Goal: Task Accomplishment & Management: Manage account settings

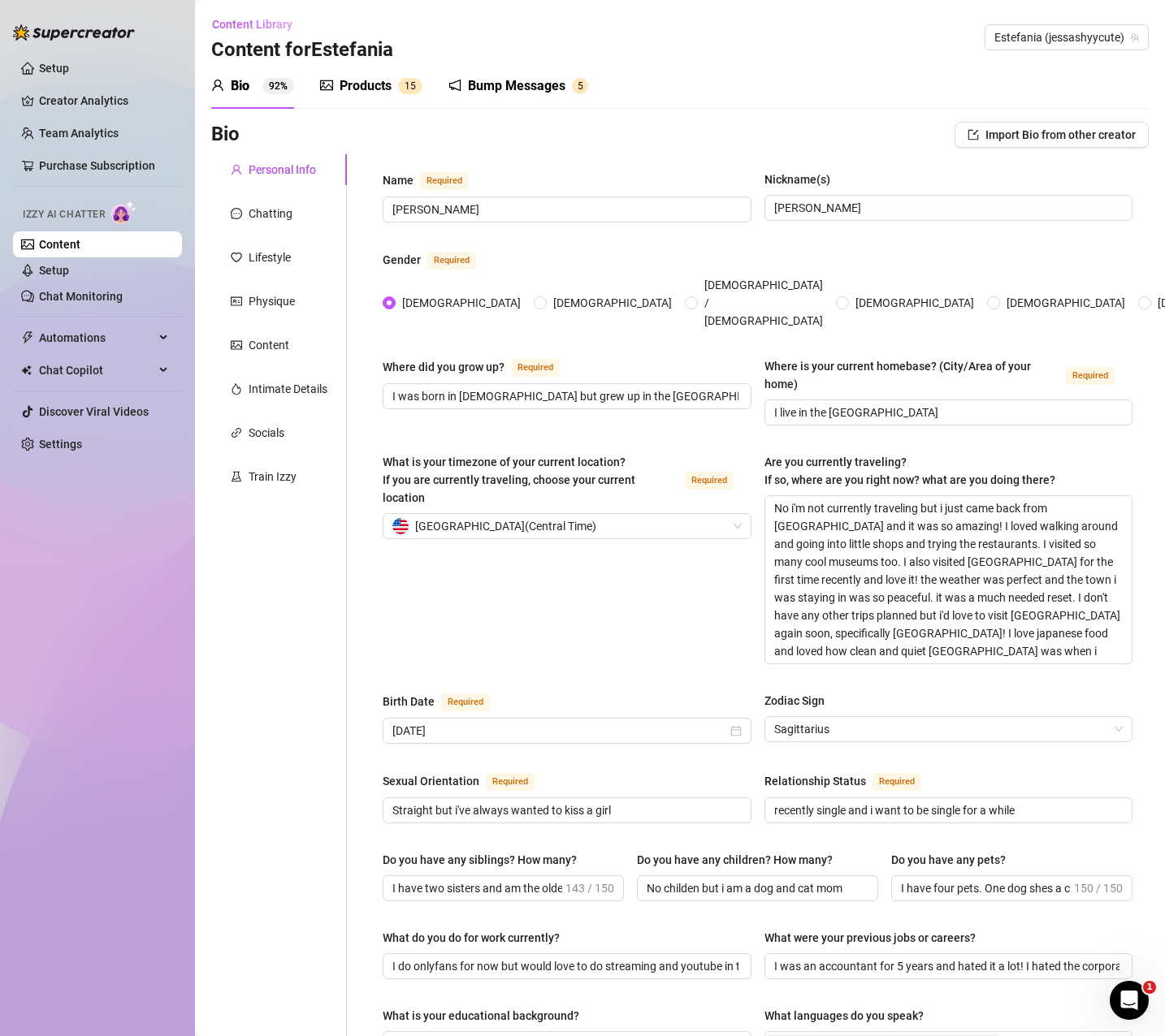
click at [81, 251] on link "Content" at bounding box center [60, 244] width 42 height 13
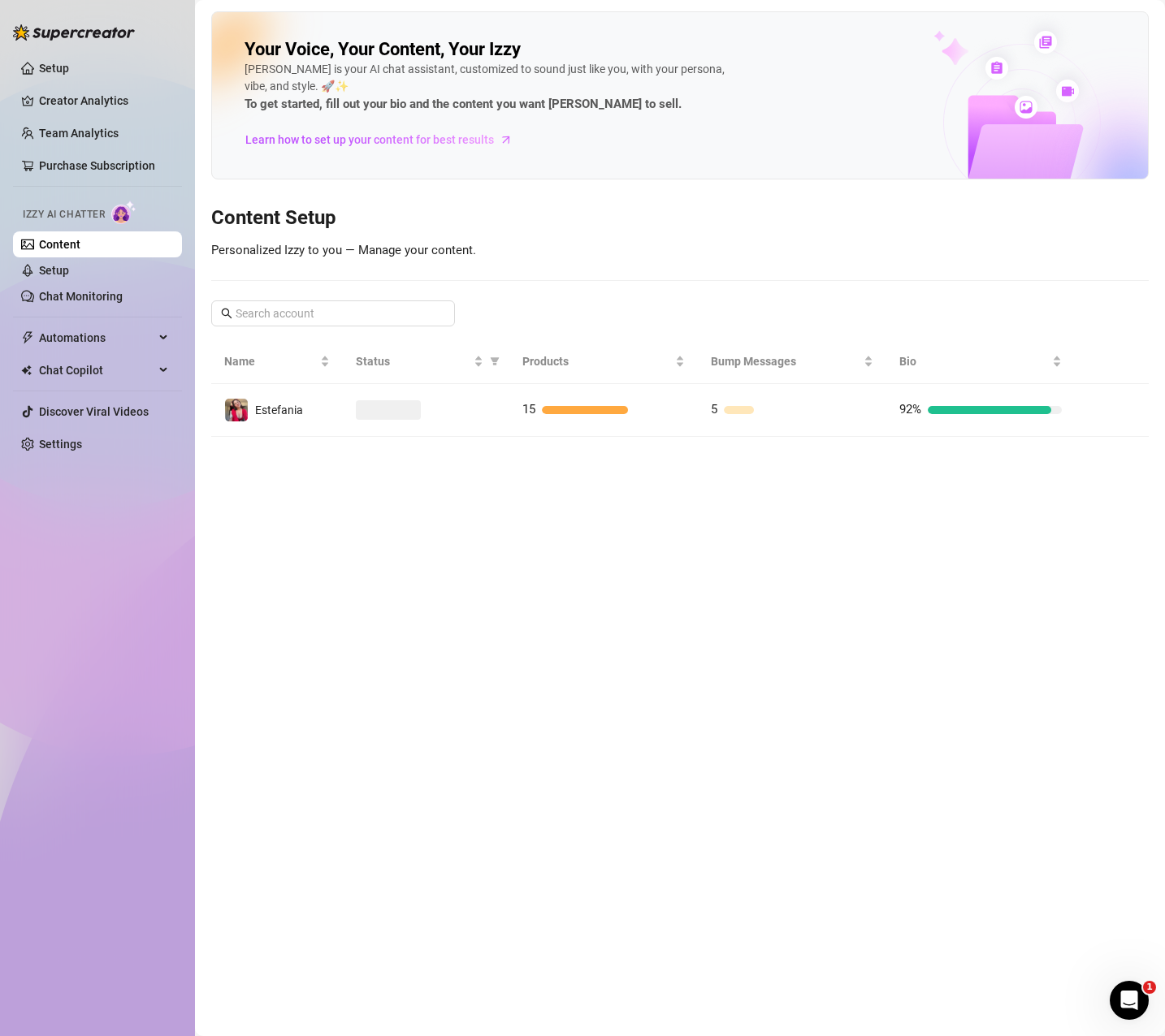
click at [91, 119] on ul "Setup Creator Analytics Team Analytics Purchase Subscription Izzy AI Chatter Co…" at bounding box center [97, 256] width 169 height 415
click at [81, 140] on link "Team Analytics" at bounding box center [79, 133] width 80 height 13
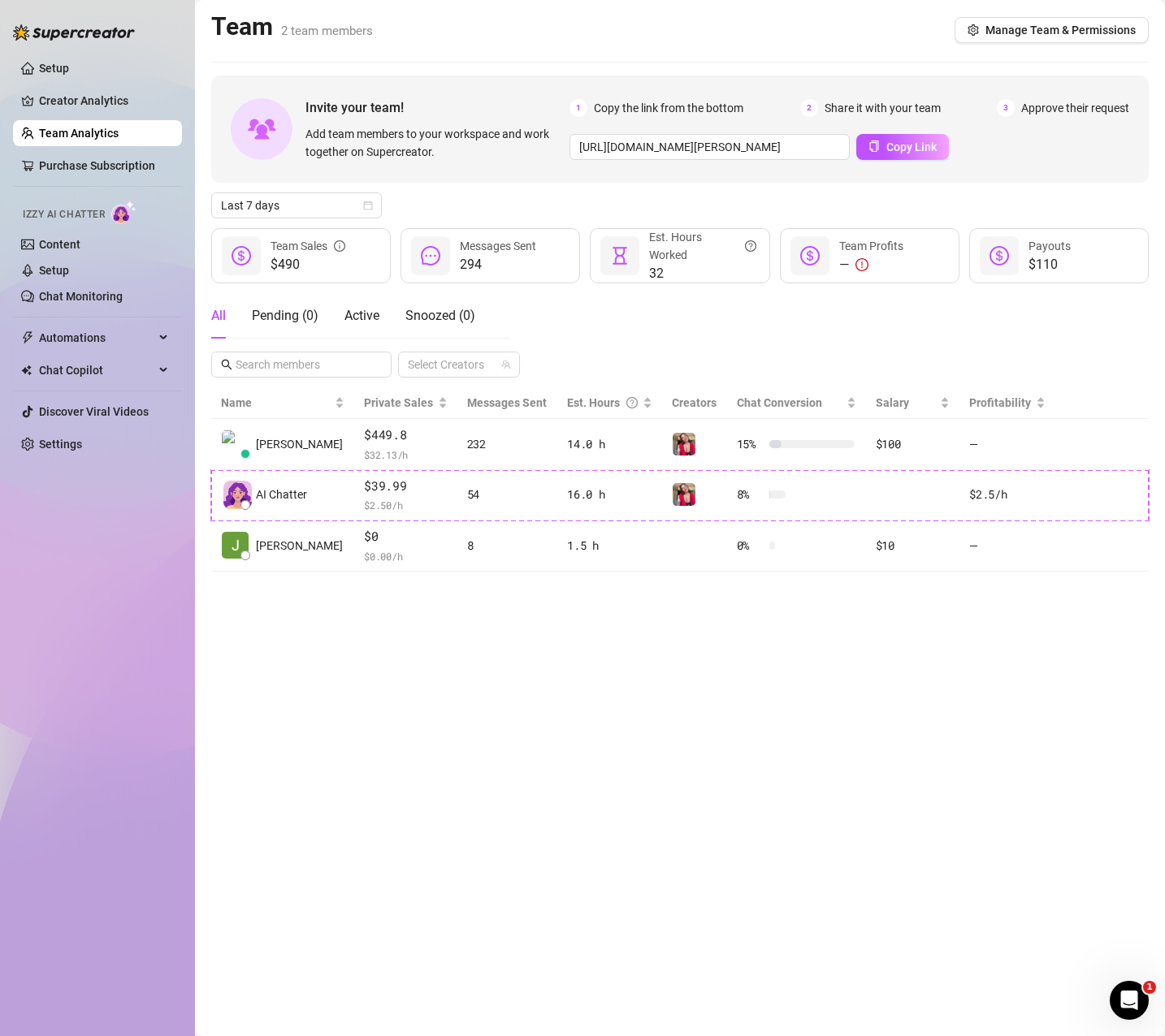
click at [870, 689] on main "Team 2 team members Manage Team & Permissions Invite your team! Add team member…" at bounding box center [679, 518] width 970 height 1036
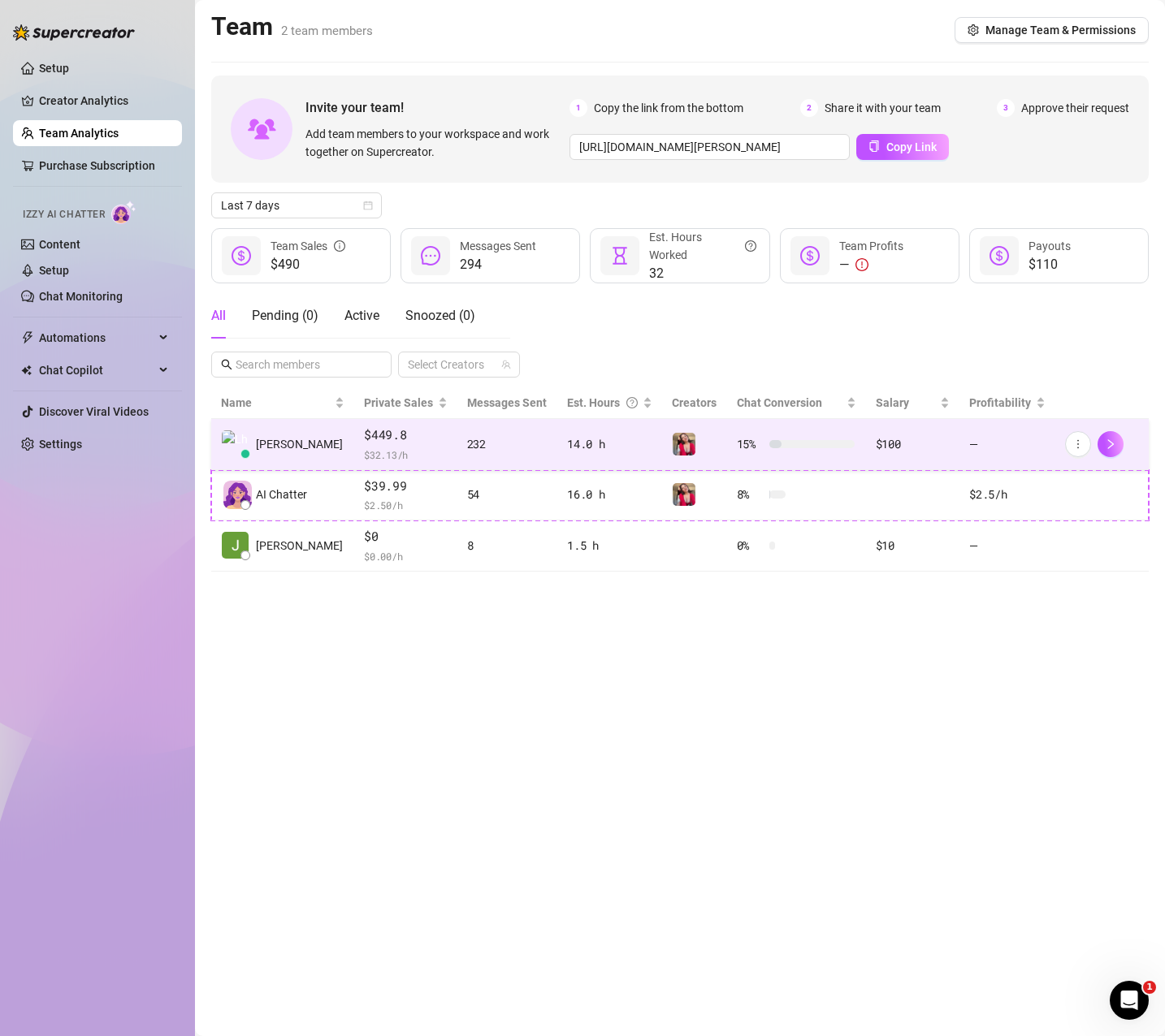
click at [381, 442] on span "$449.8" at bounding box center [406, 435] width 83 height 19
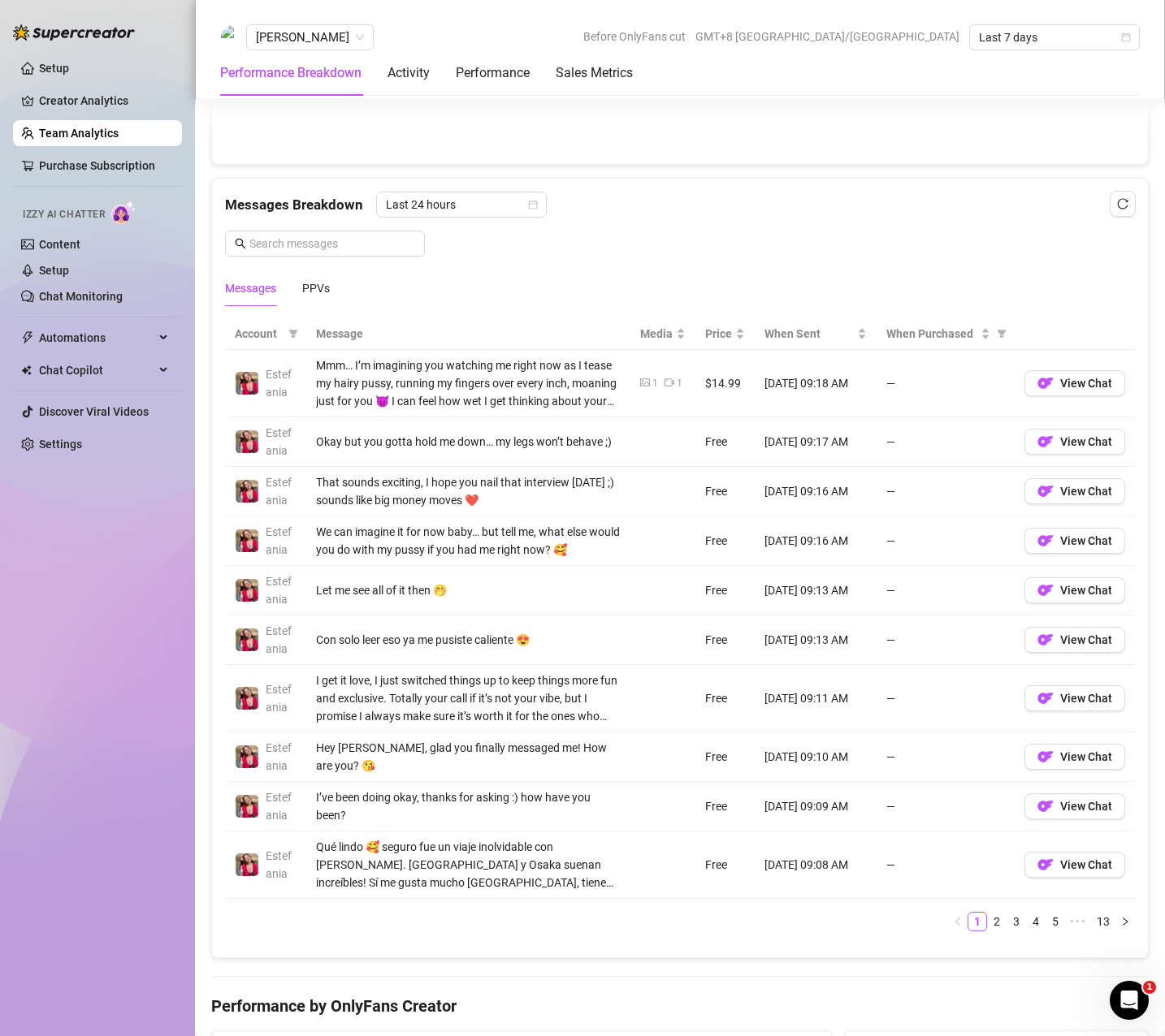
scroll to position [812, 0]
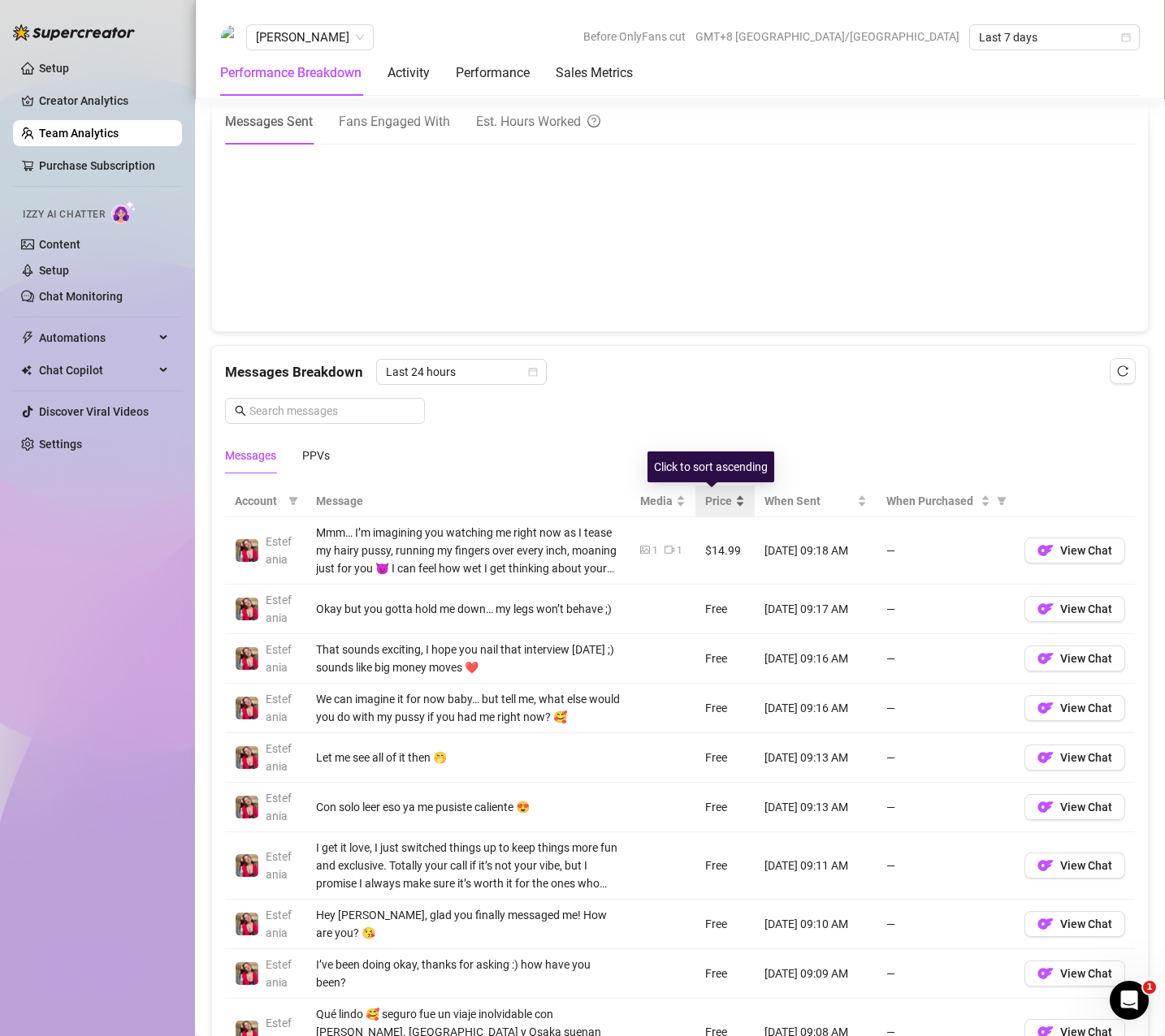
click at [712, 508] on span "Price" at bounding box center [718, 501] width 27 height 18
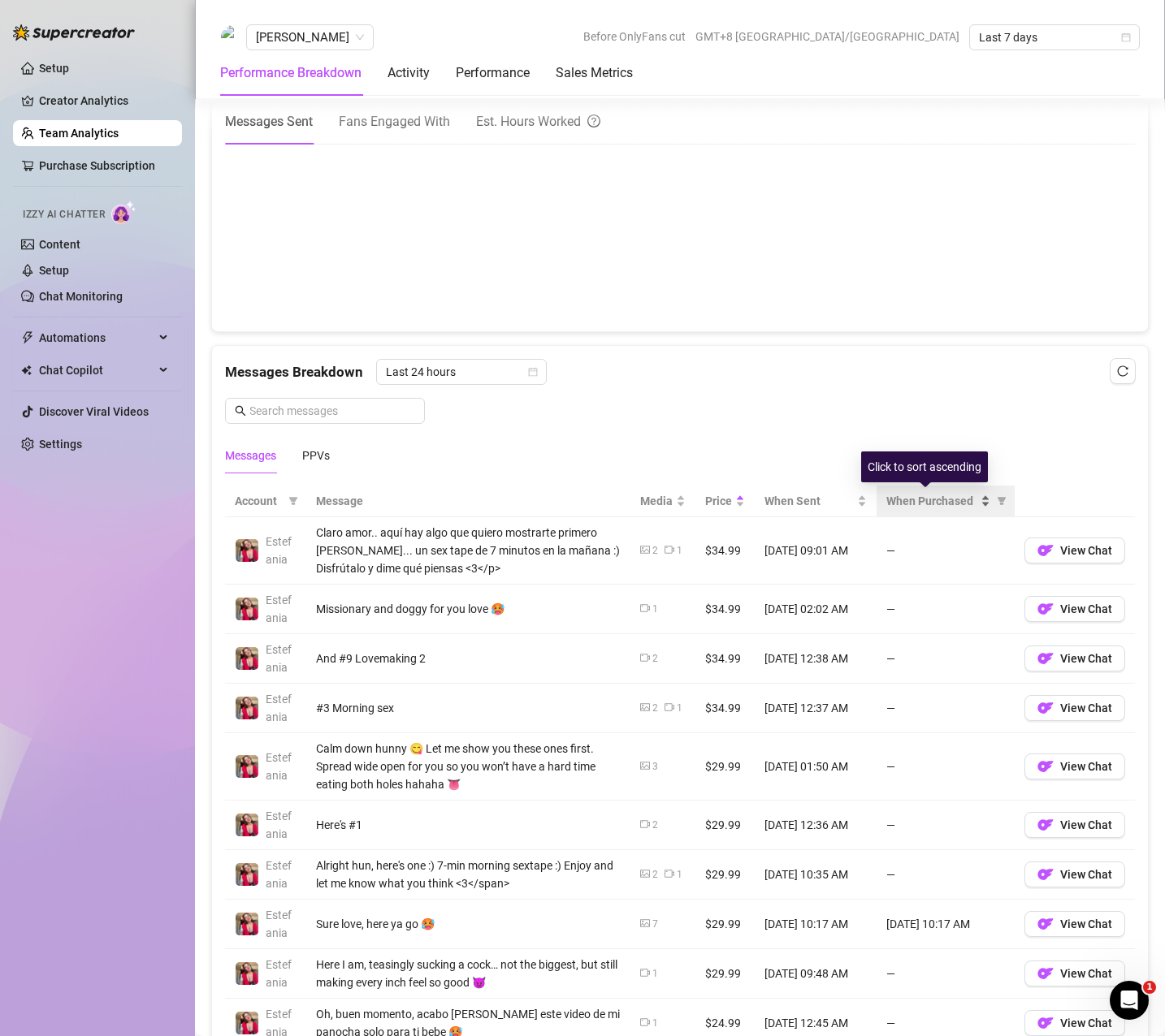
click at [907, 503] on span "When Purchased" at bounding box center [931, 501] width 91 height 18
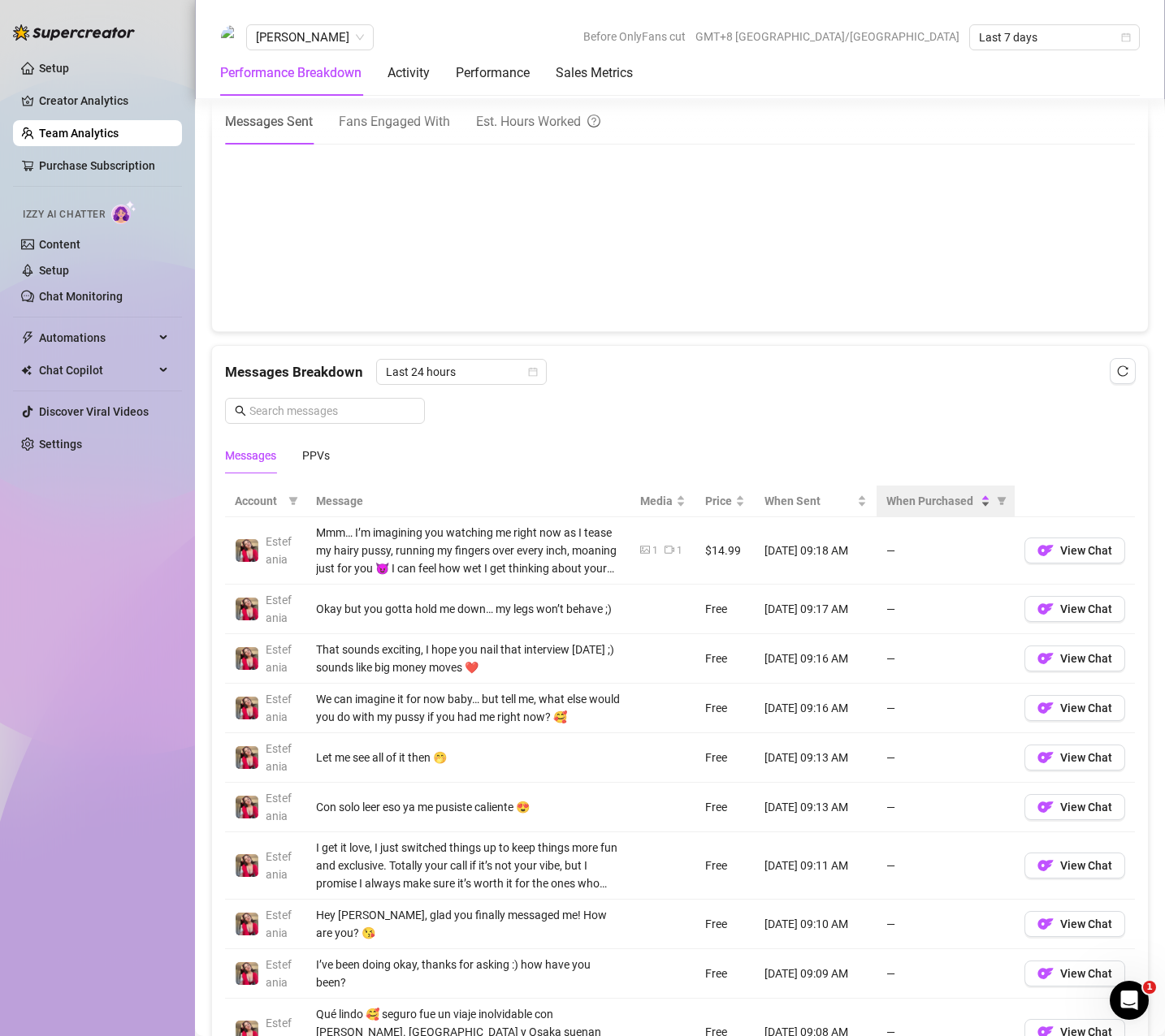
click at [911, 507] on span "When Purchased" at bounding box center [931, 501] width 91 height 18
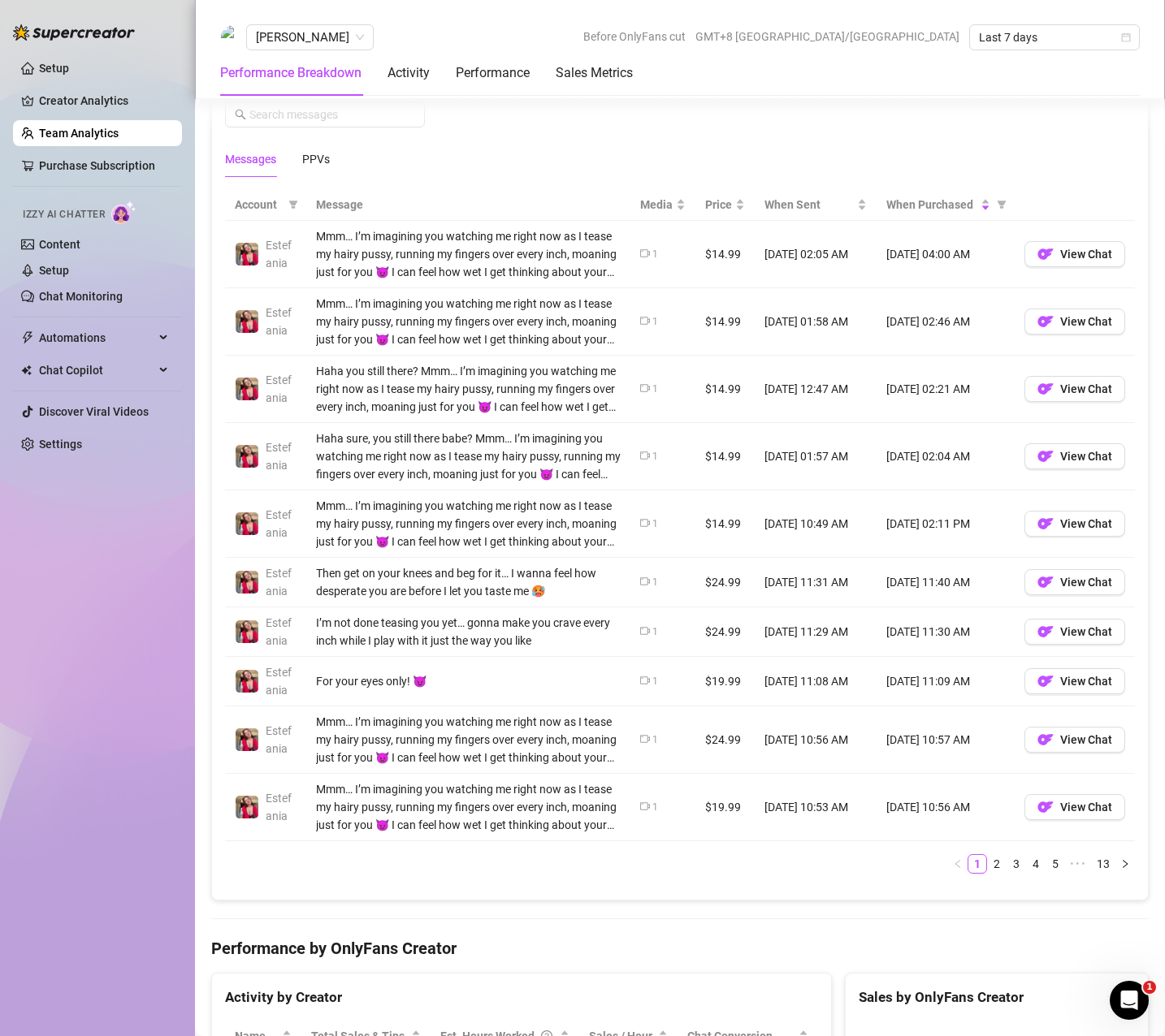
scroll to position [1137, 0]
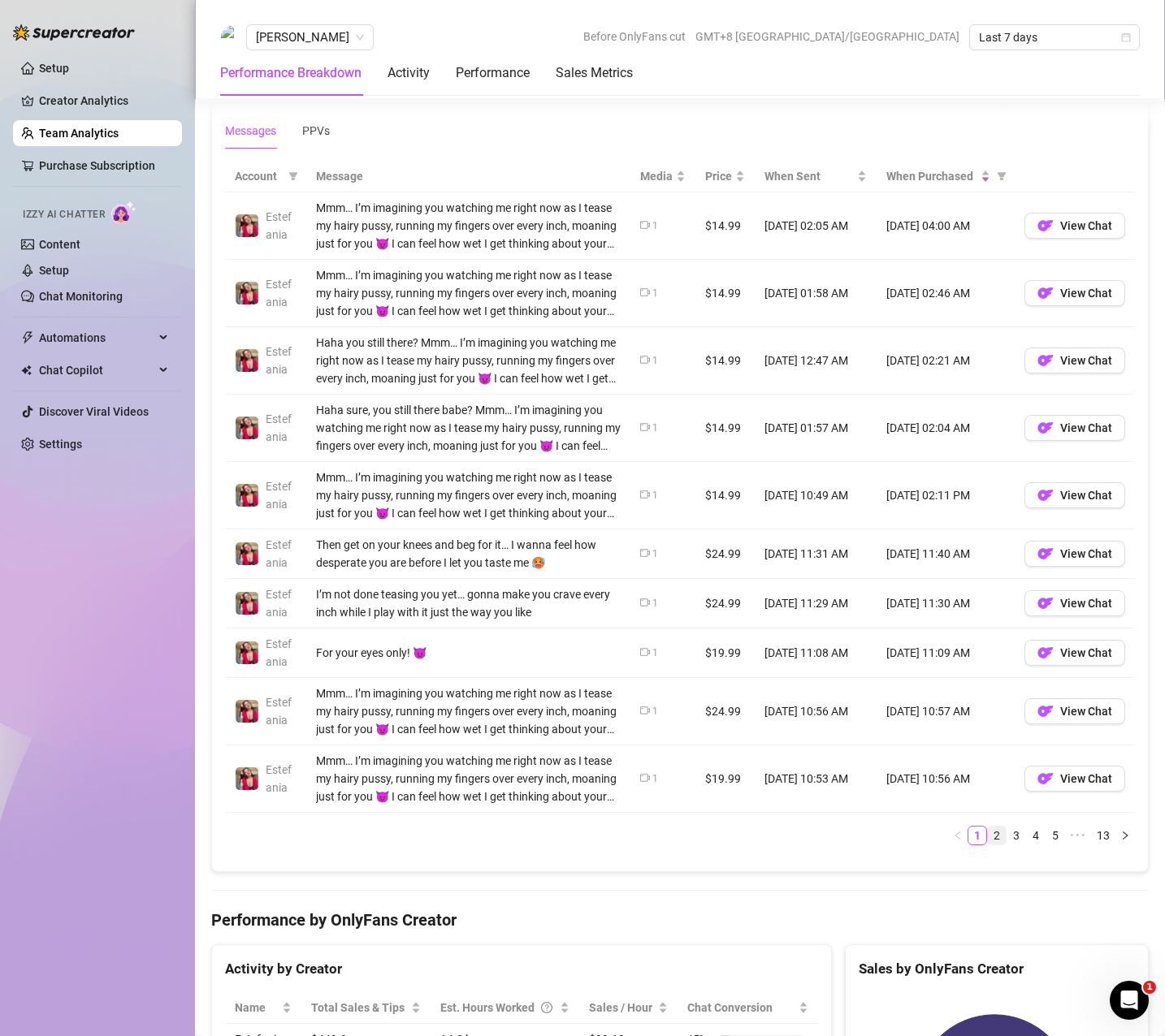
click at [988, 835] on link "2" at bounding box center [996, 835] width 18 height 18
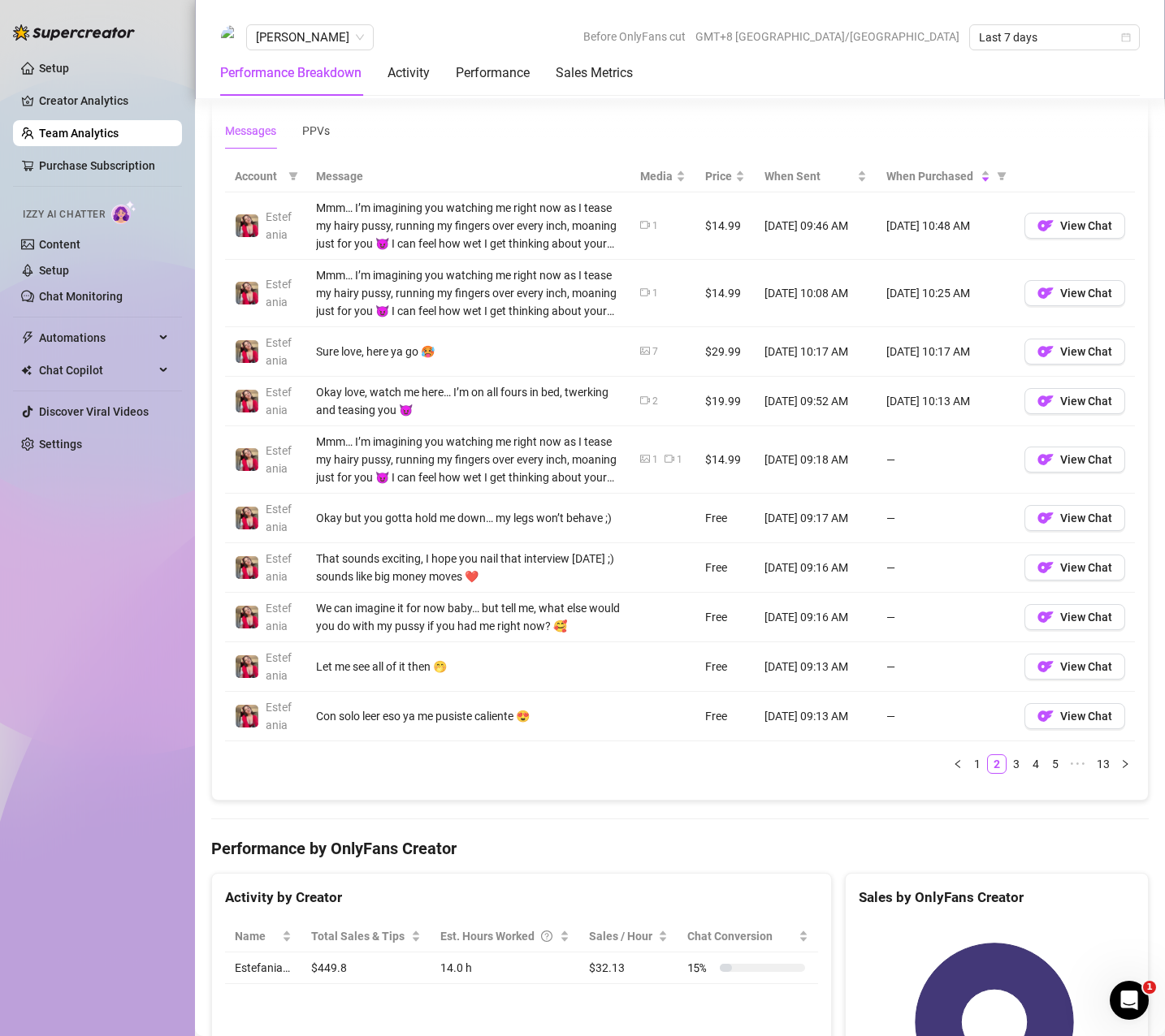
scroll to position [812, 0]
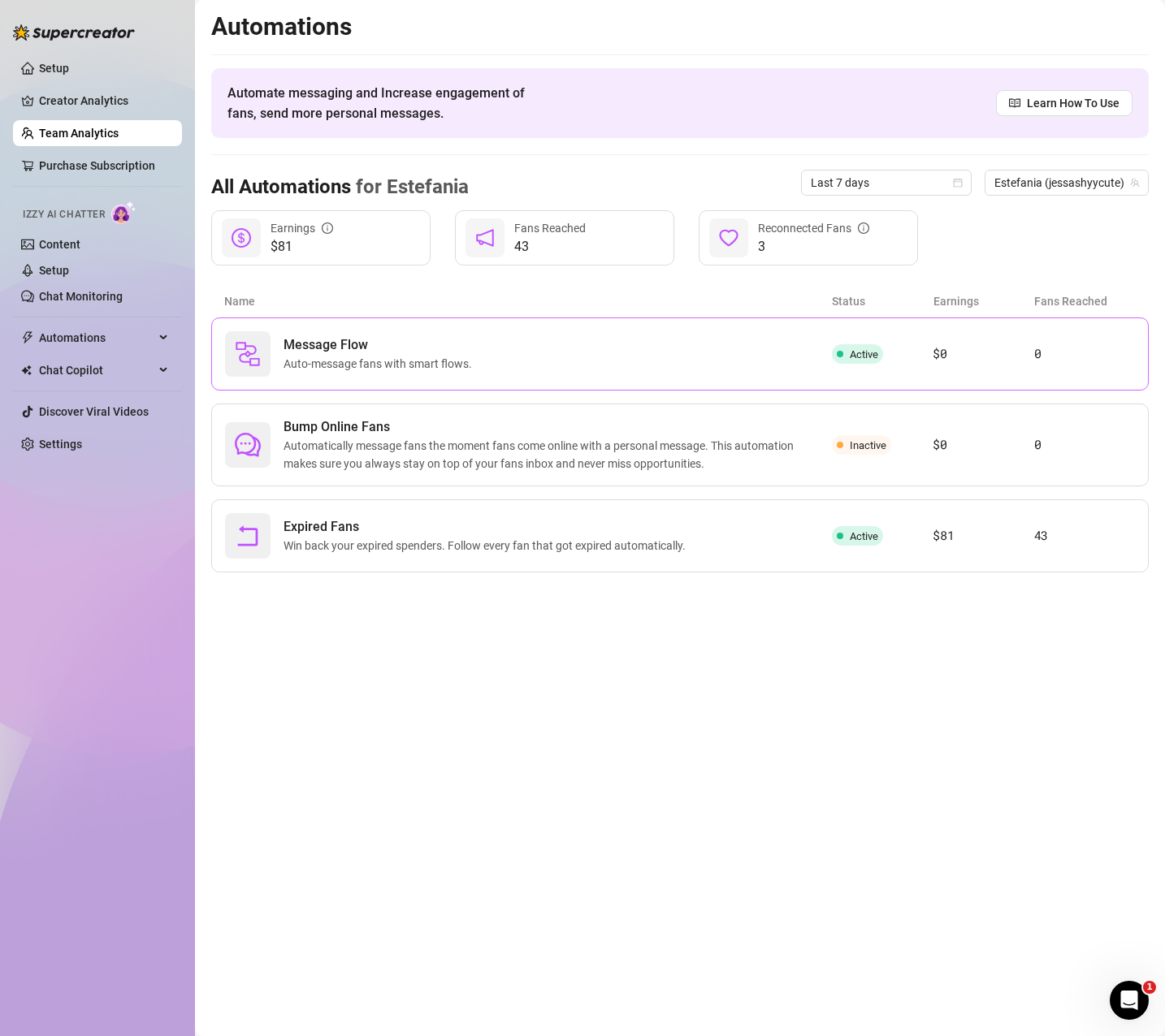
click at [501, 371] on div "Message Flow Auto-message fans with smart flows." at bounding box center [528, 353] width 606 height 45
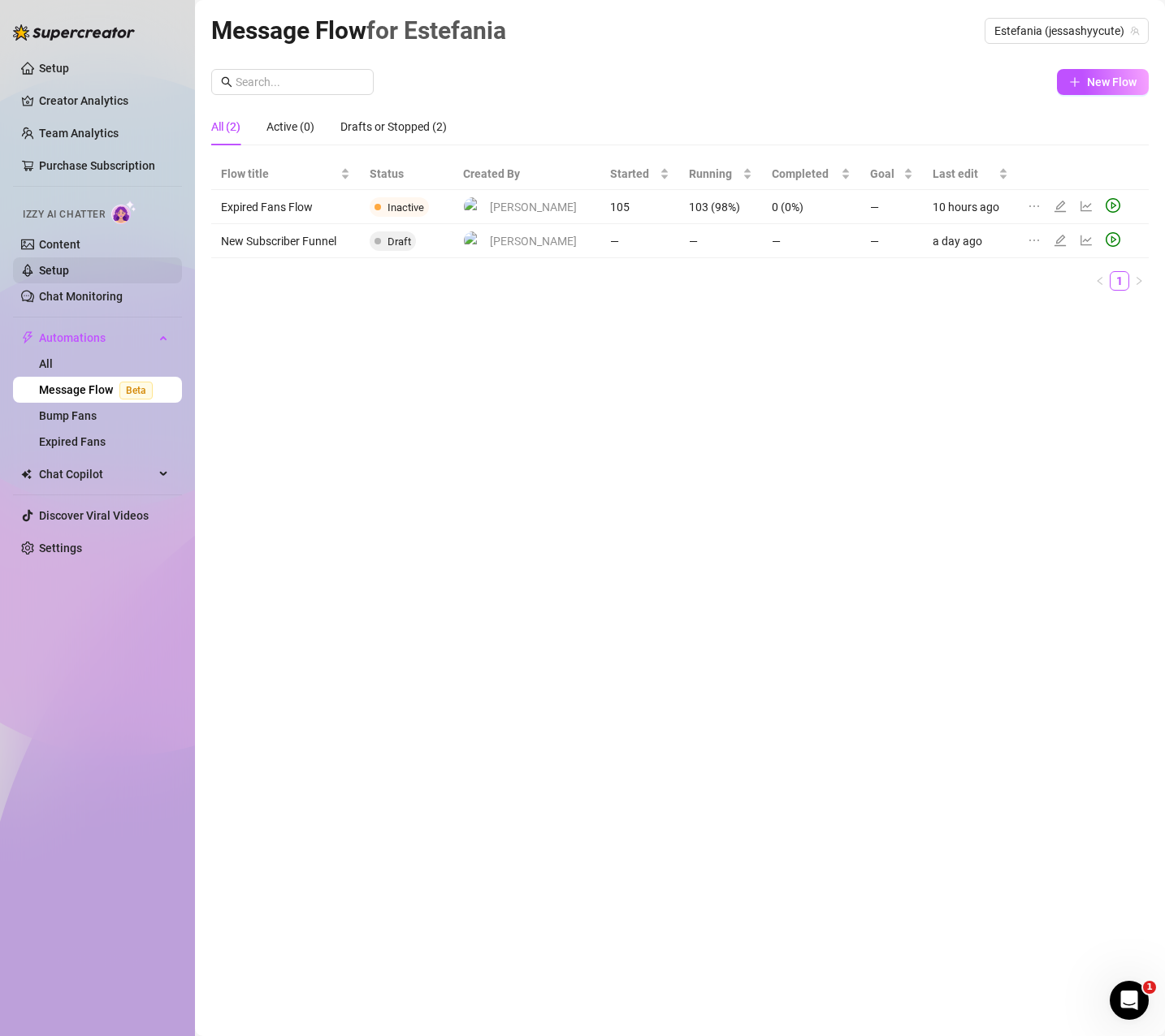
click at [53, 265] on link "Setup" at bounding box center [54, 270] width 30 height 13
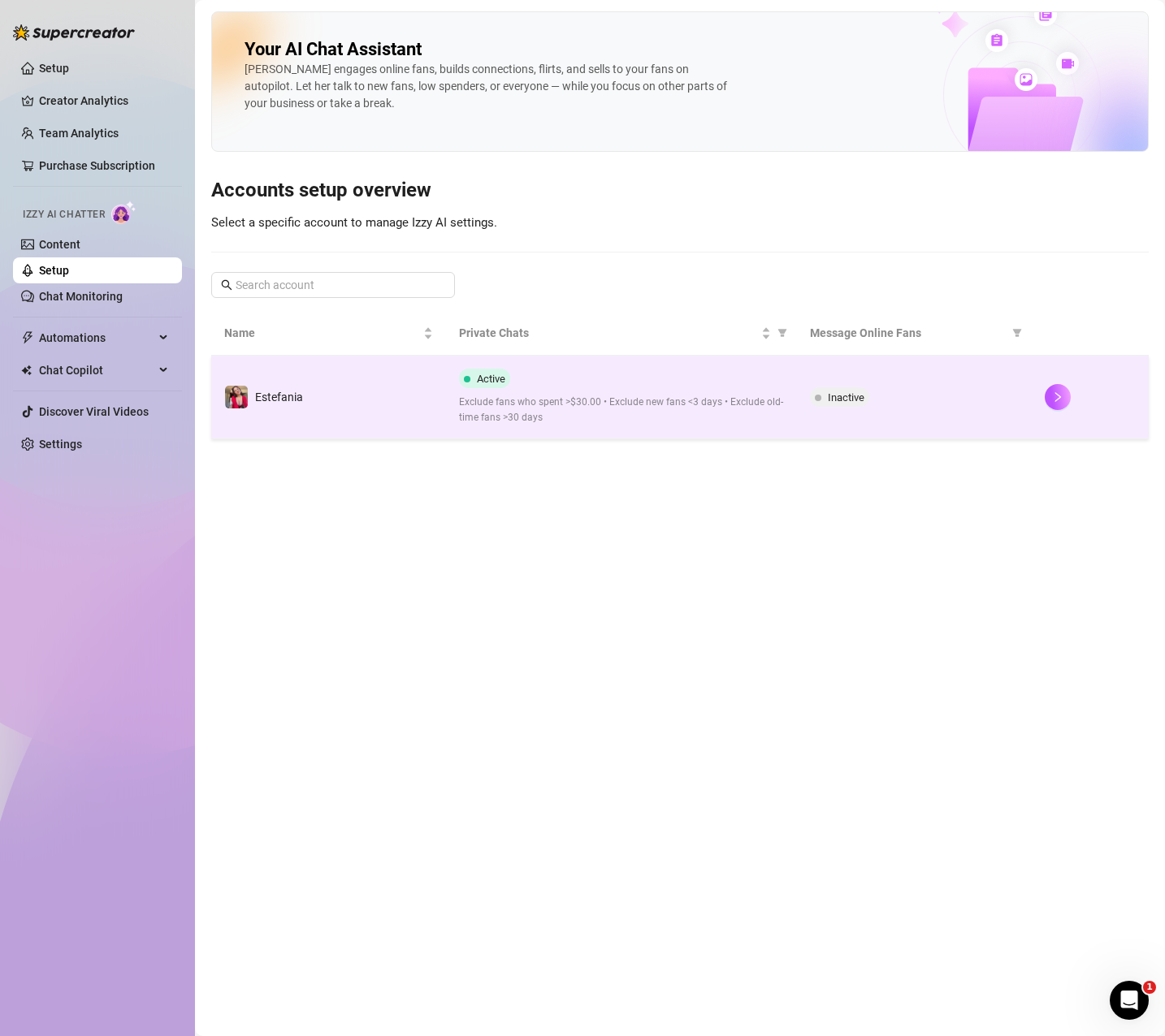
click at [577, 404] on span "Exclude fans who spent >$30.00 • Exclude new fans <3 days • Exclude old-time fa…" at bounding box center [621, 410] width 326 height 31
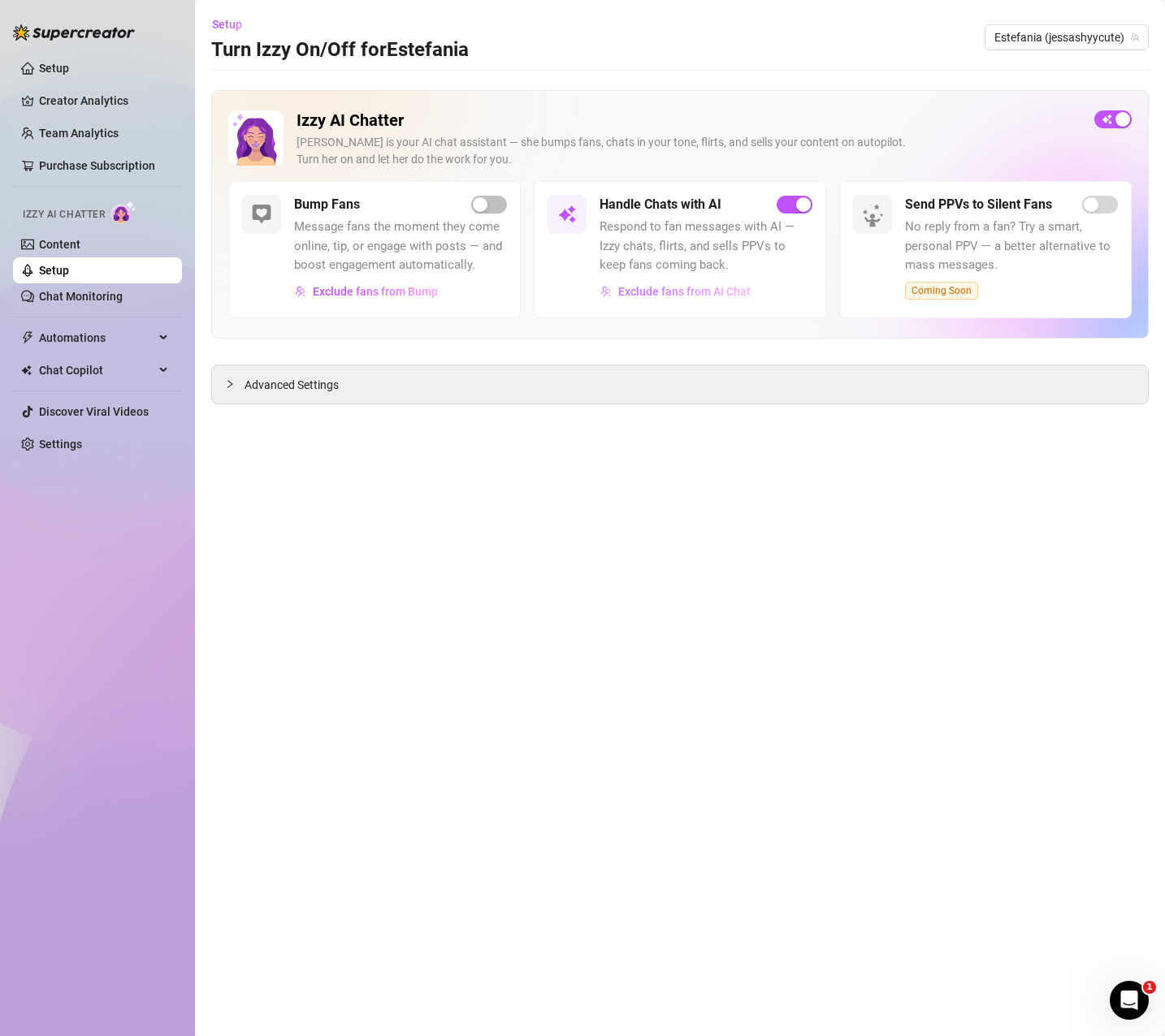
click at [701, 294] on span "Exclude fans from AI Chat" at bounding box center [684, 291] width 132 height 13
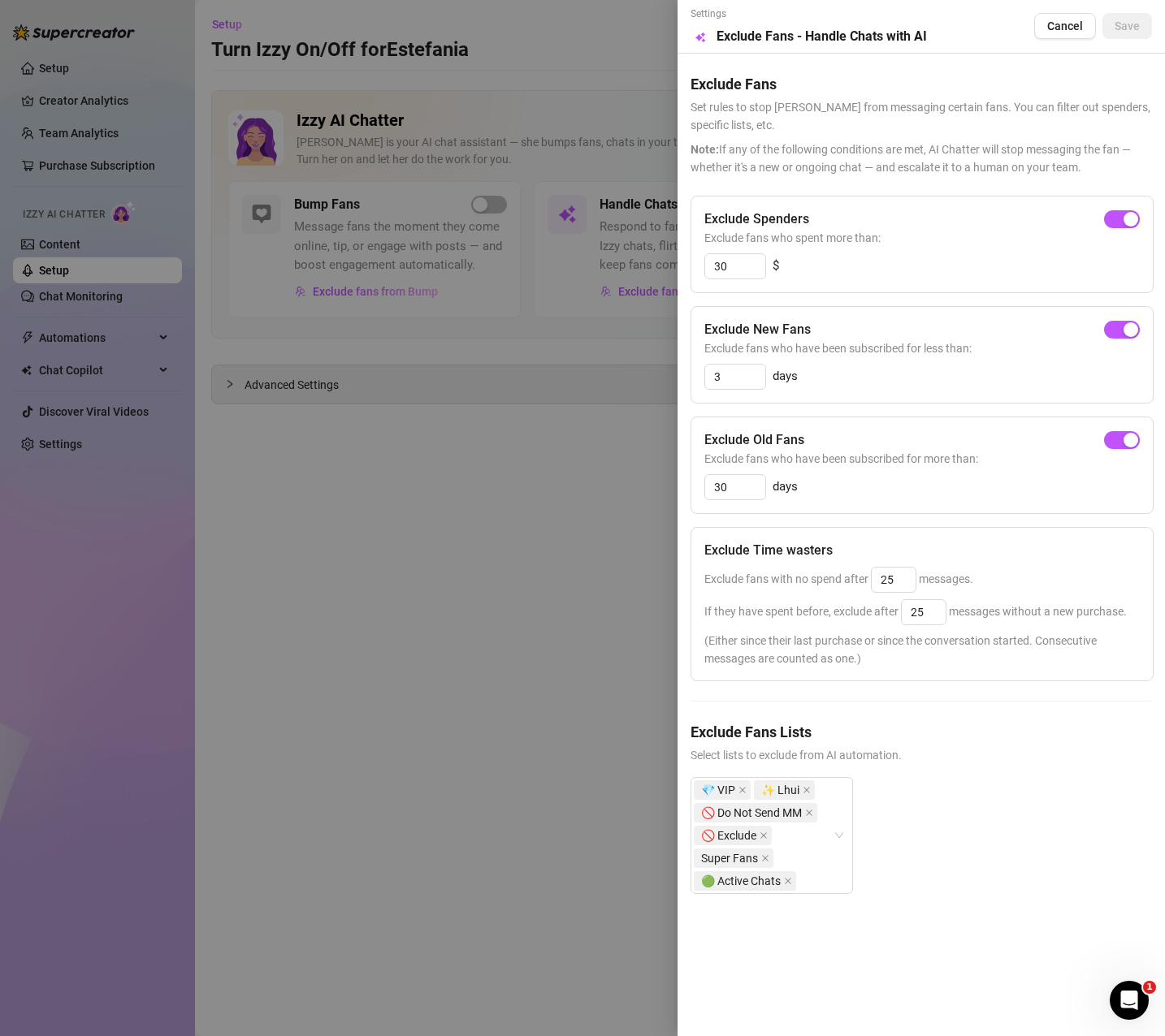
click at [1069, 827] on div "💎 VIP ✨ Lhui 🚫 Do Not Send MM 🚫 Exclude Super Fans 🟢 Active Chats" at bounding box center [921, 848] width 461 height 143
drag, startPoint x: 914, startPoint y: 579, endPoint x: 805, endPoint y: 564, distance: 110.0
click at [805, 564] on div "Exclude Time wasters Exclude fans with no spend after 25 messages. If they have…" at bounding box center [922, 604] width 463 height 155
drag, startPoint x: 906, startPoint y: 580, endPoint x: 870, endPoint y: 577, distance: 36.1
click at [870, 577] on span "Exclude fans with no spend after 10 messages." at bounding box center [838, 578] width 268 height 13
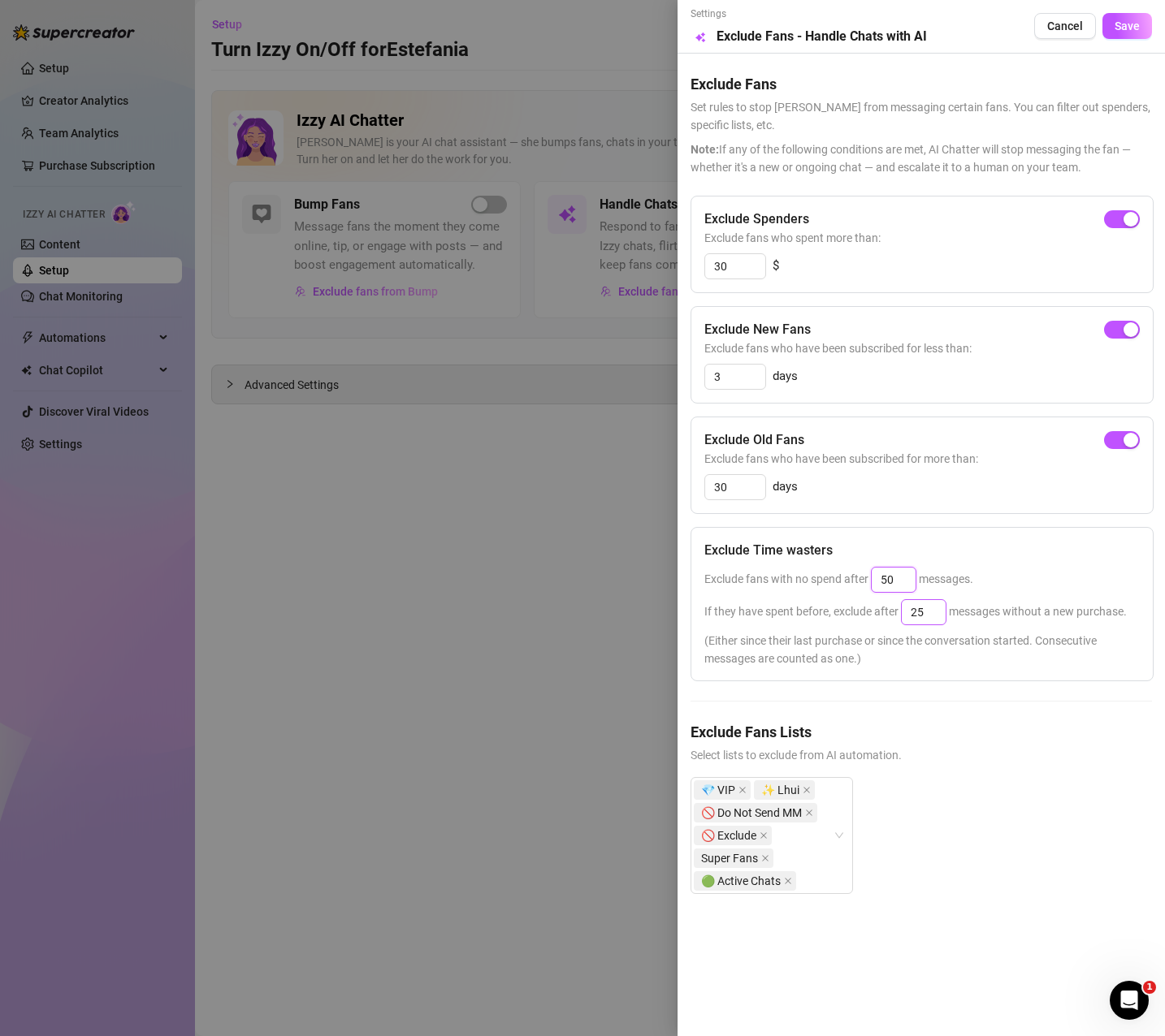
type input "50"
drag, startPoint x: 936, startPoint y: 608, endPoint x: 884, endPoint y: 605, distance: 52.1
click at [884, 605] on span "If they have spent before, exclude after 25 messages without a new purchase." at bounding box center [916, 611] width 422 height 13
type input "50"
click at [1023, 569] on div "Exclude fans with no spend after 50 messages." at bounding box center [922, 580] width 435 height 26
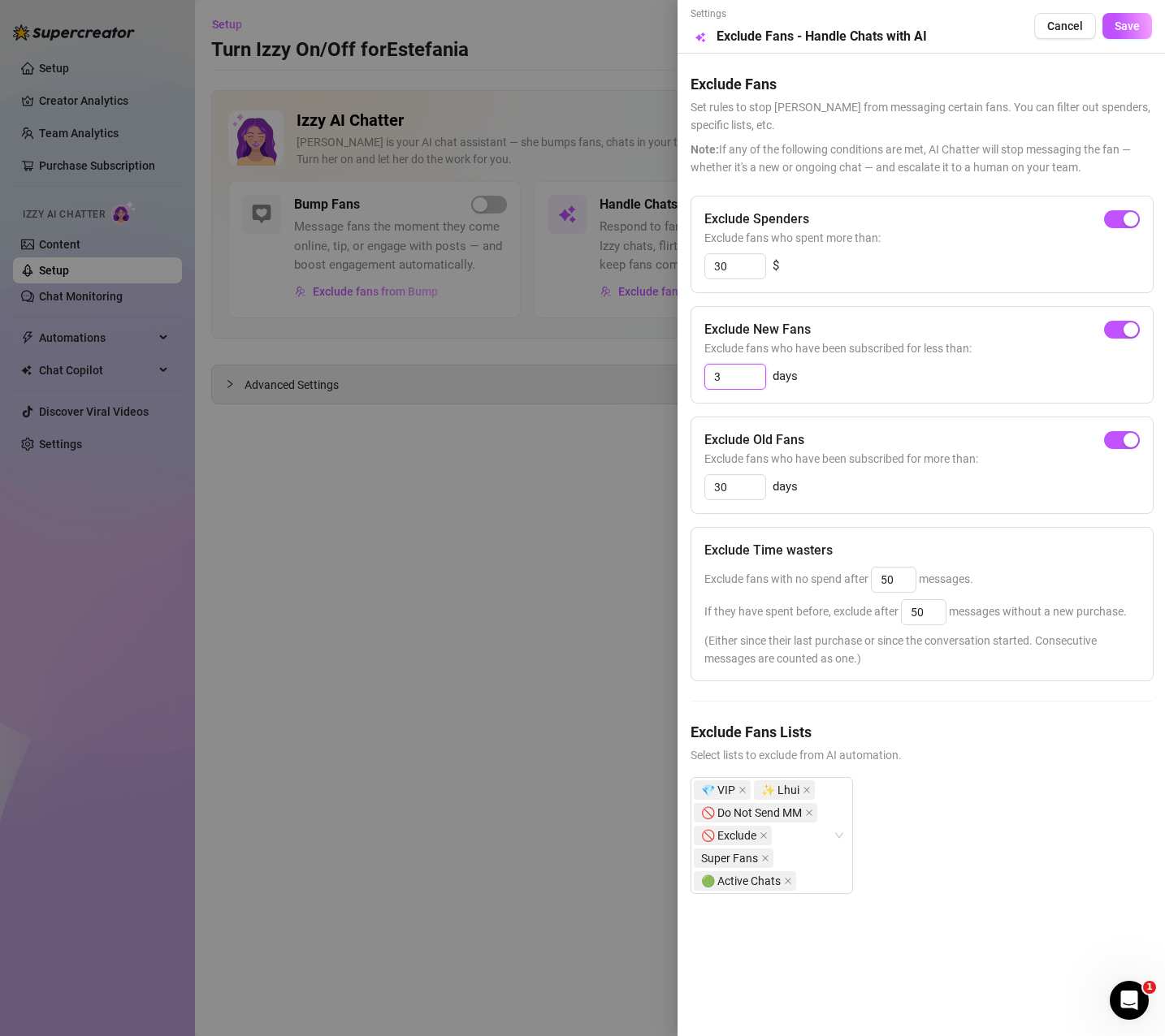
drag, startPoint x: 732, startPoint y: 374, endPoint x: 664, endPoint y: 362, distance: 69.1
click at [664, 362] on div "Settings Preview Exclude Fans - Handle Chats with AI Cancel Save Exclude Fans S…" at bounding box center [582, 518] width 1165 height 1036
type input "7"
click at [933, 418] on div "Exclude Old Fans Exclude fans who have been subscribed for more than: 30 days" at bounding box center [922, 465] width 463 height 97
drag, startPoint x: 743, startPoint y: 268, endPoint x: 665, endPoint y: 261, distance: 78.3
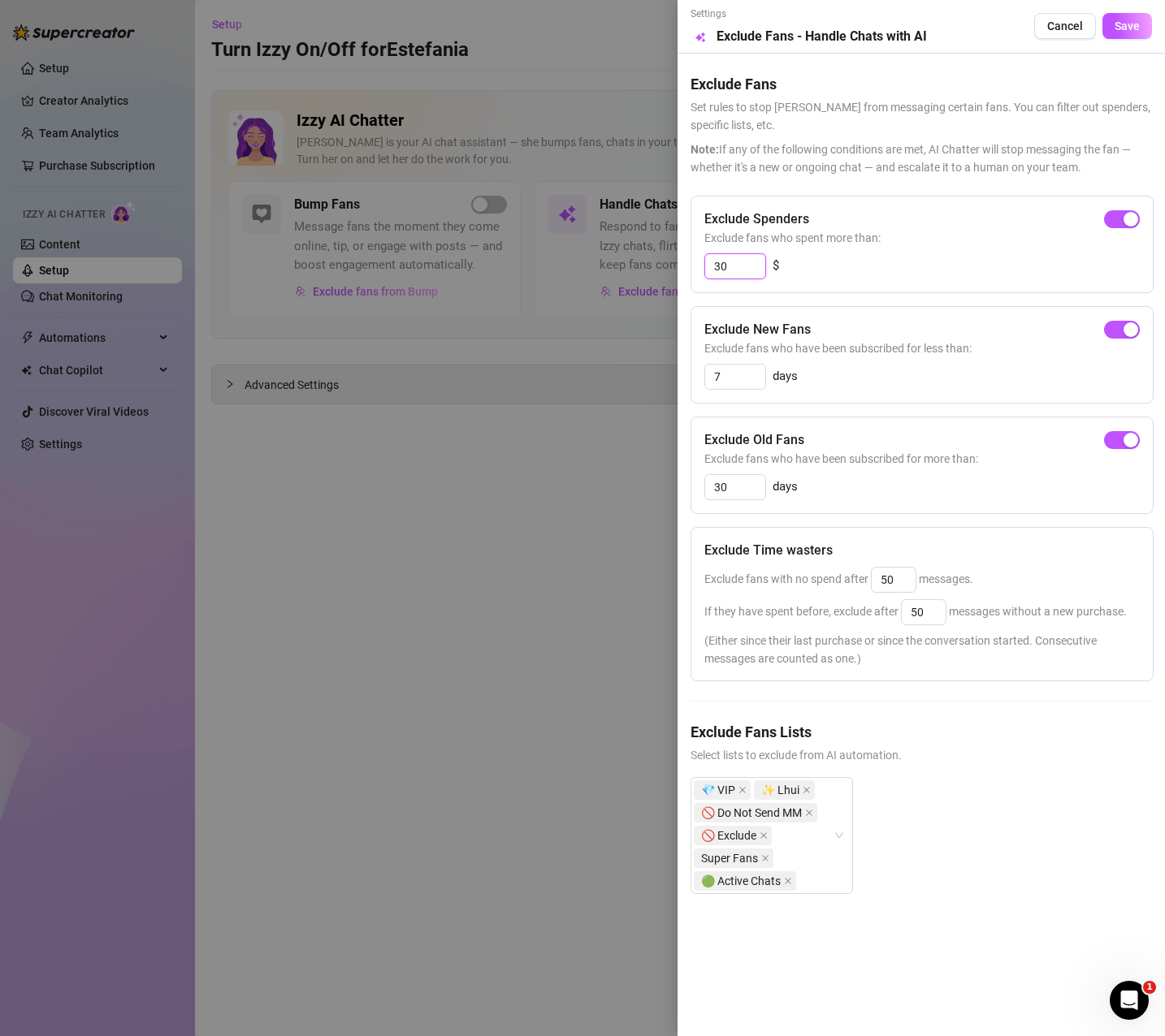
click at [665, 261] on div "Settings Preview Exclude Fans - Handle Chats with AI Cancel Save Exclude Fans S…" at bounding box center [582, 518] width 1165 height 1036
click at [886, 265] on div "30 $" at bounding box center [922, 267] width 435 height 26
drag, startPoint x: 746, startPoint y: 258, endPoint x: 639, endPoint y: 252, distance: 107.2
click at [639, 252] on div "Settings Preview Exclude Fans - Handle Chats with AI Cancel Save Exclude Fans S…" at bounding box center [582, 518] width 1165 height 1036
type input "20"
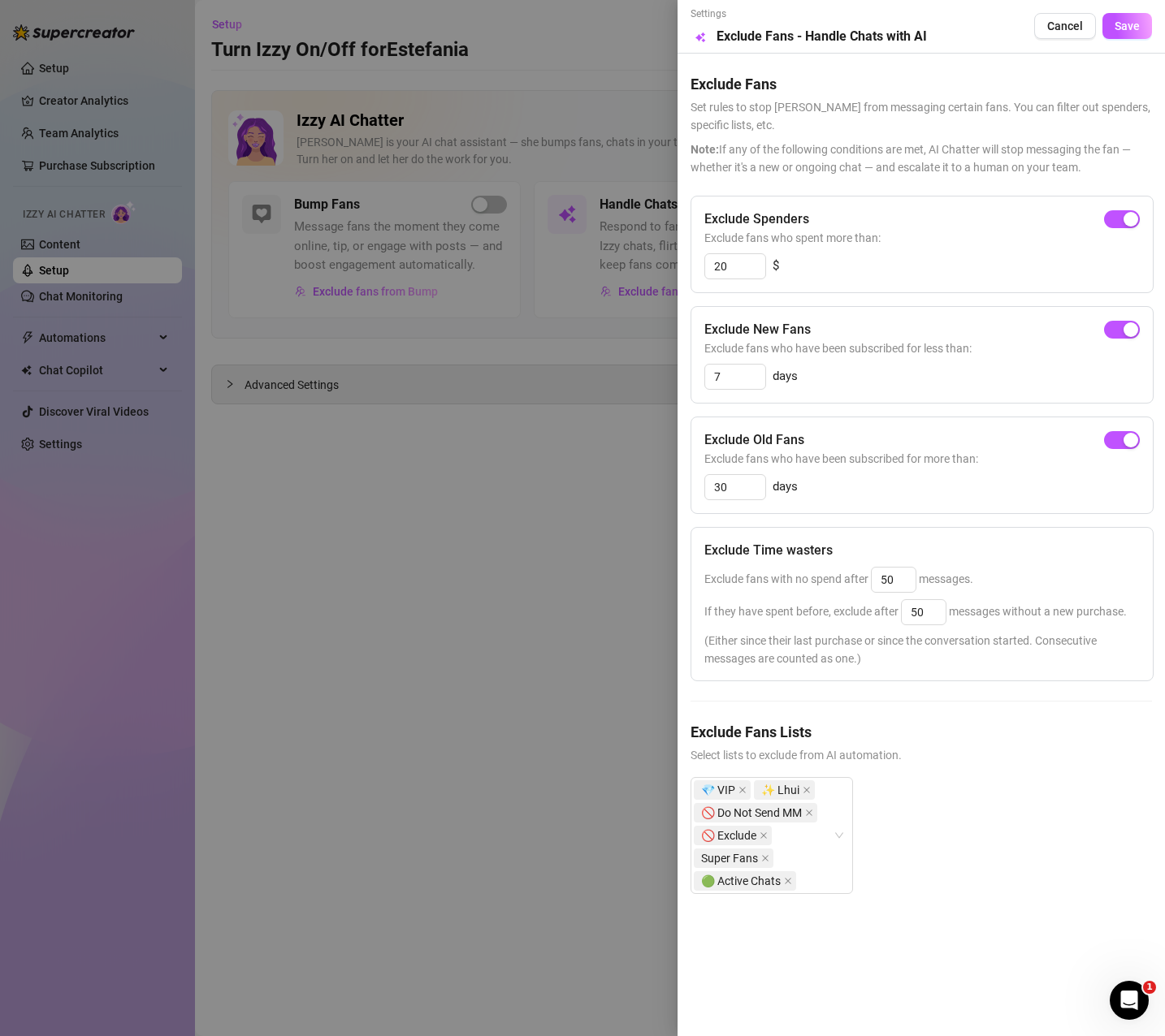
click at [920, 280] on div "Exclude Spenders Exclude fans who spent more than: 20 $" at bounding box center [922, 244] width 463 height 97
click at [907, 266] on div "20 $" at bounding box center [922, 267] width 435 height 26
click at [835, 837] on div "💎 VIP ✨ Lhui 🚫 Do Not Send MM 🚫 Exclude Super Fans 🟢 Active Chats" at bounding box center [771, 835] width 162 height 117
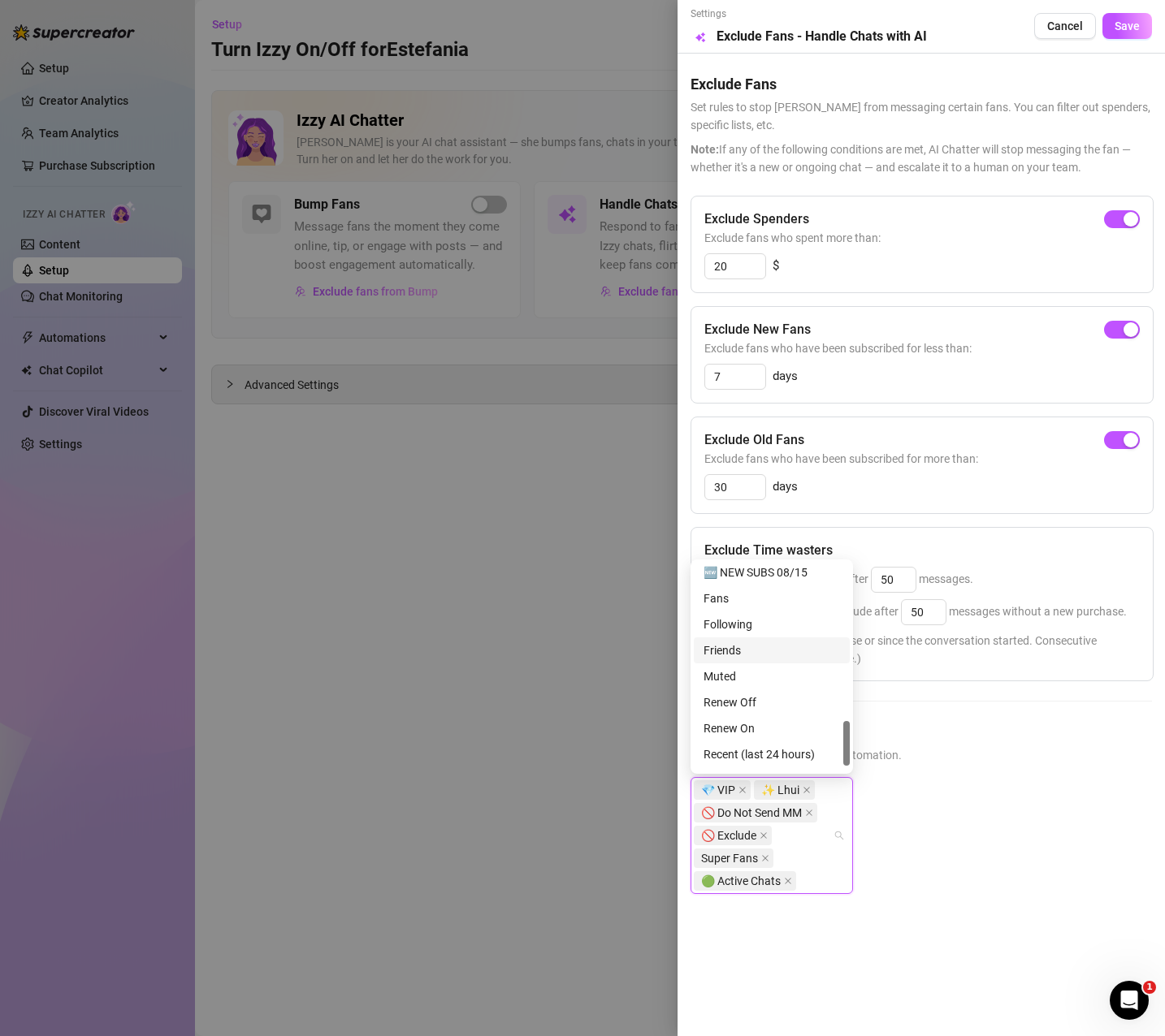
scroll to position [754, 0]
click at [795, 733] on div "Recent (last 24 hours)" at bounding box center [771, 731] width 136 height 18
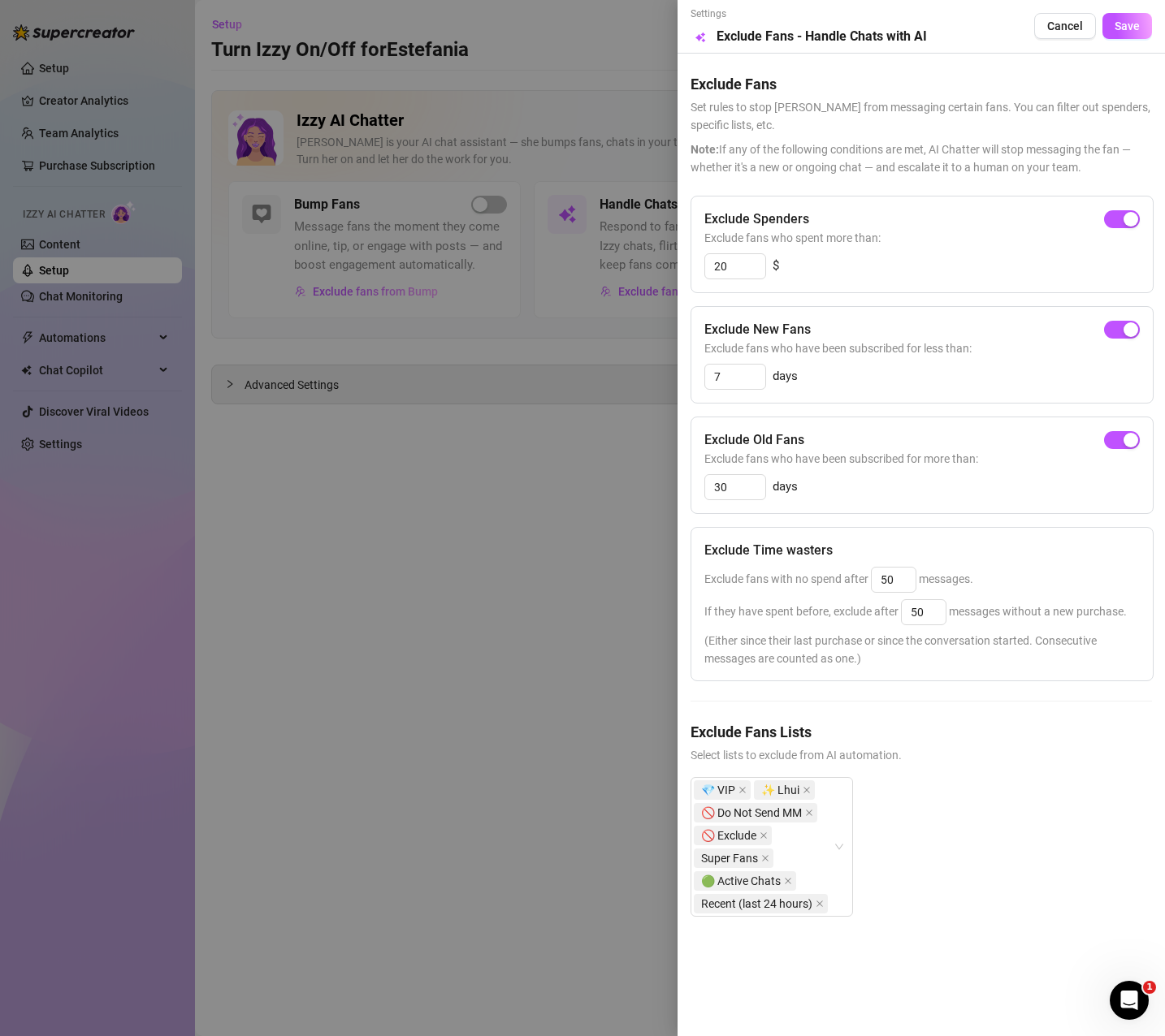
click at [956, 777] on div "💎 VIP ✨ Lhui 🚫 Do Not Send MM 🚫 Exclude Super Fans 🟢 Active Chats Recent (last …" at bounding box center [921, 860] width 461 height 166
click at [1121, 23] on span "Save" at bounding box center [1127, 25] width 25 height 13
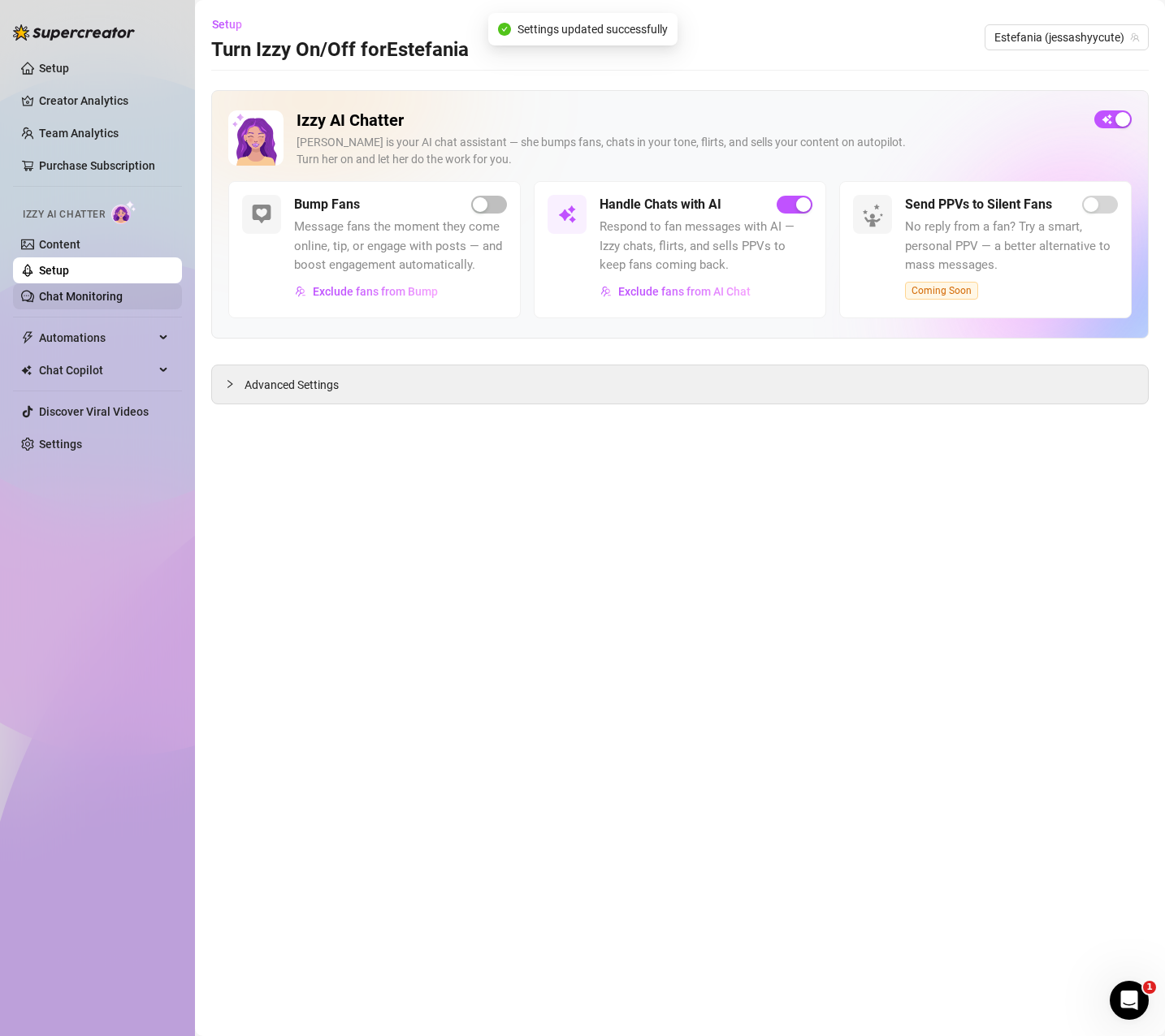
click at [98, 291] on link "Chat Monitoring" at bounding box center [81, 296] width 83 height 13
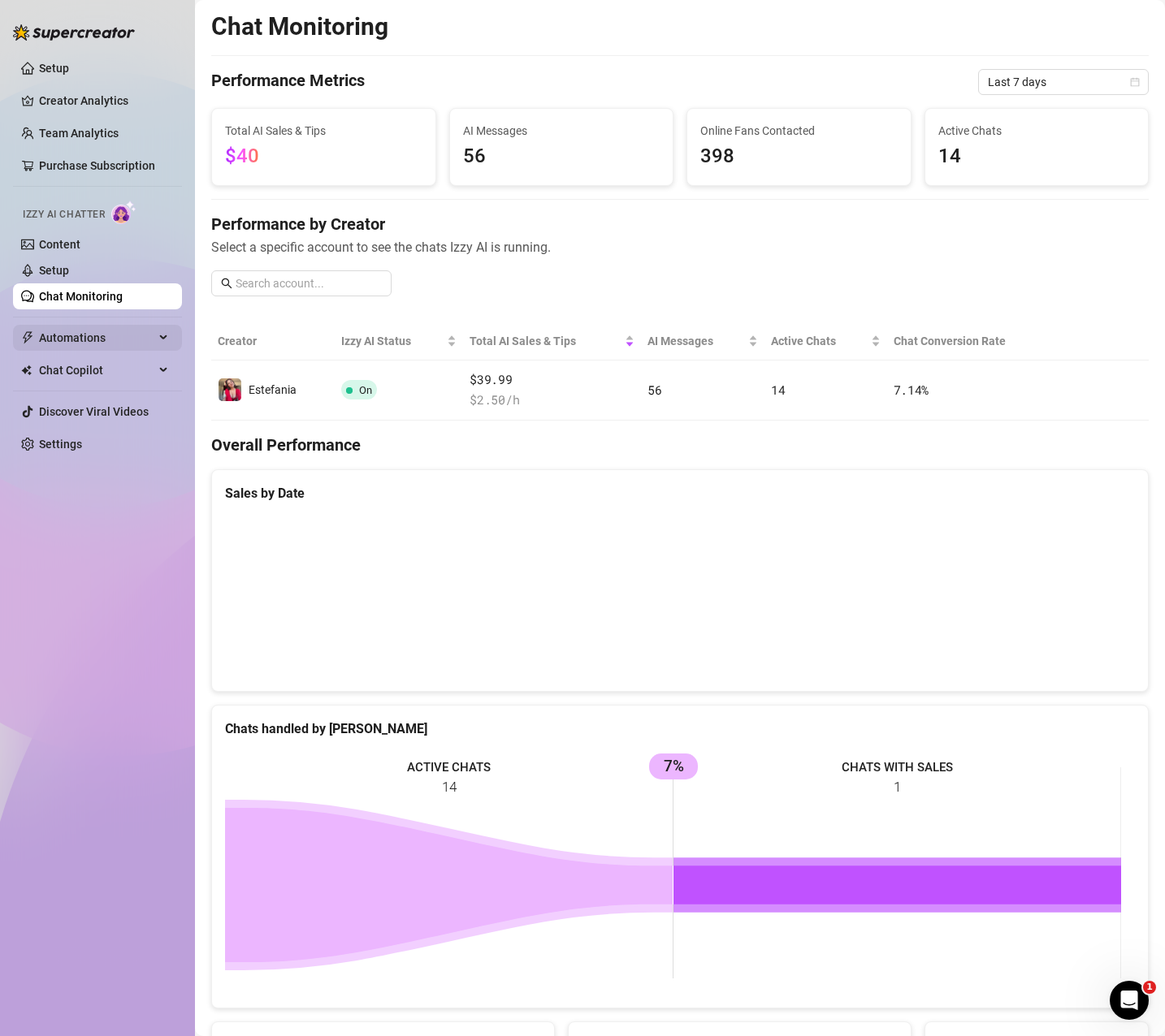
click at [76, 328] on span "Automations" at bounding box center [96, 338] width 116 height 26
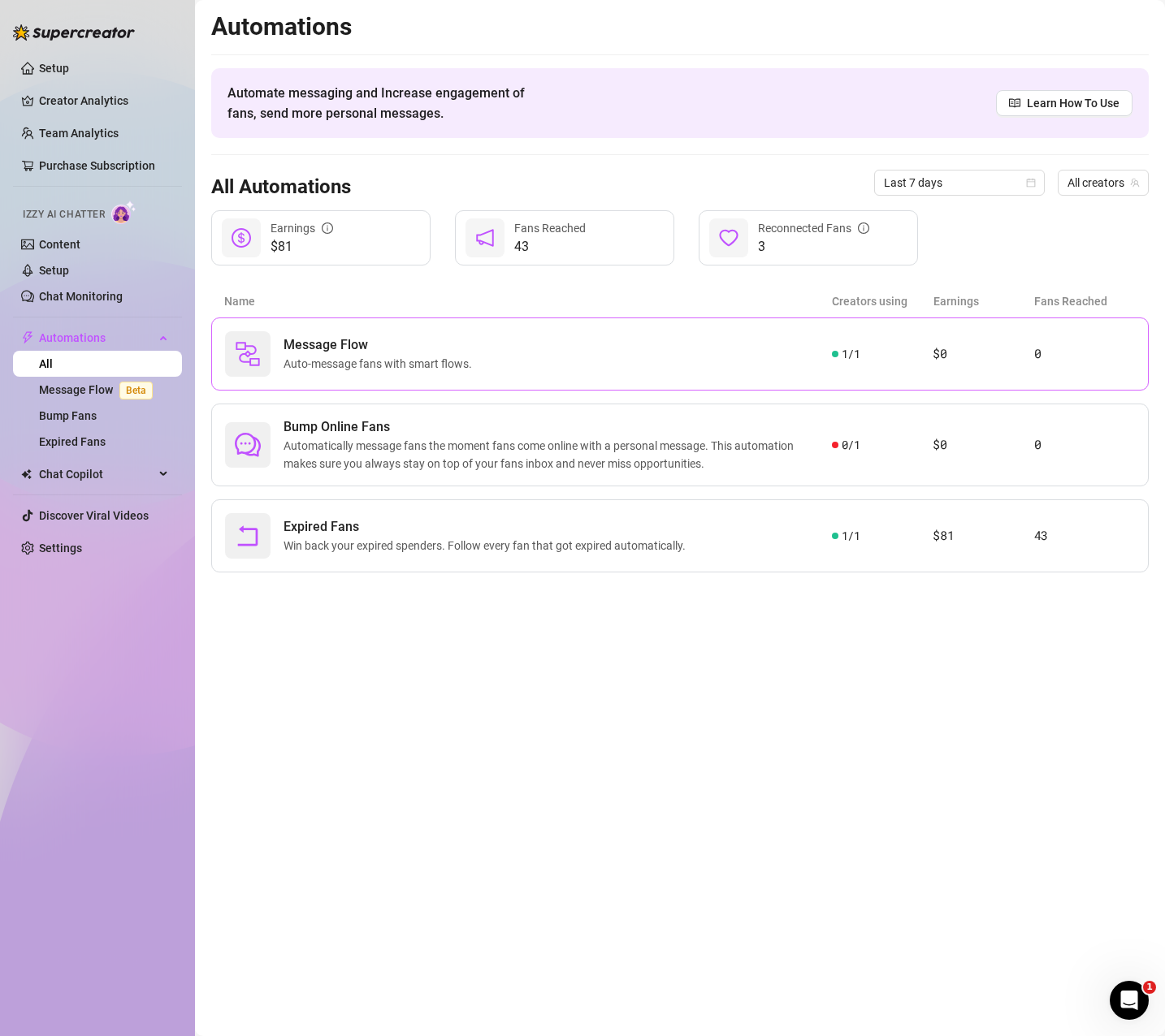
click at [600, 360] on div "Message Flow Auto-message fans with smart flows." at bounding box center [528, 353] width 606 height 45
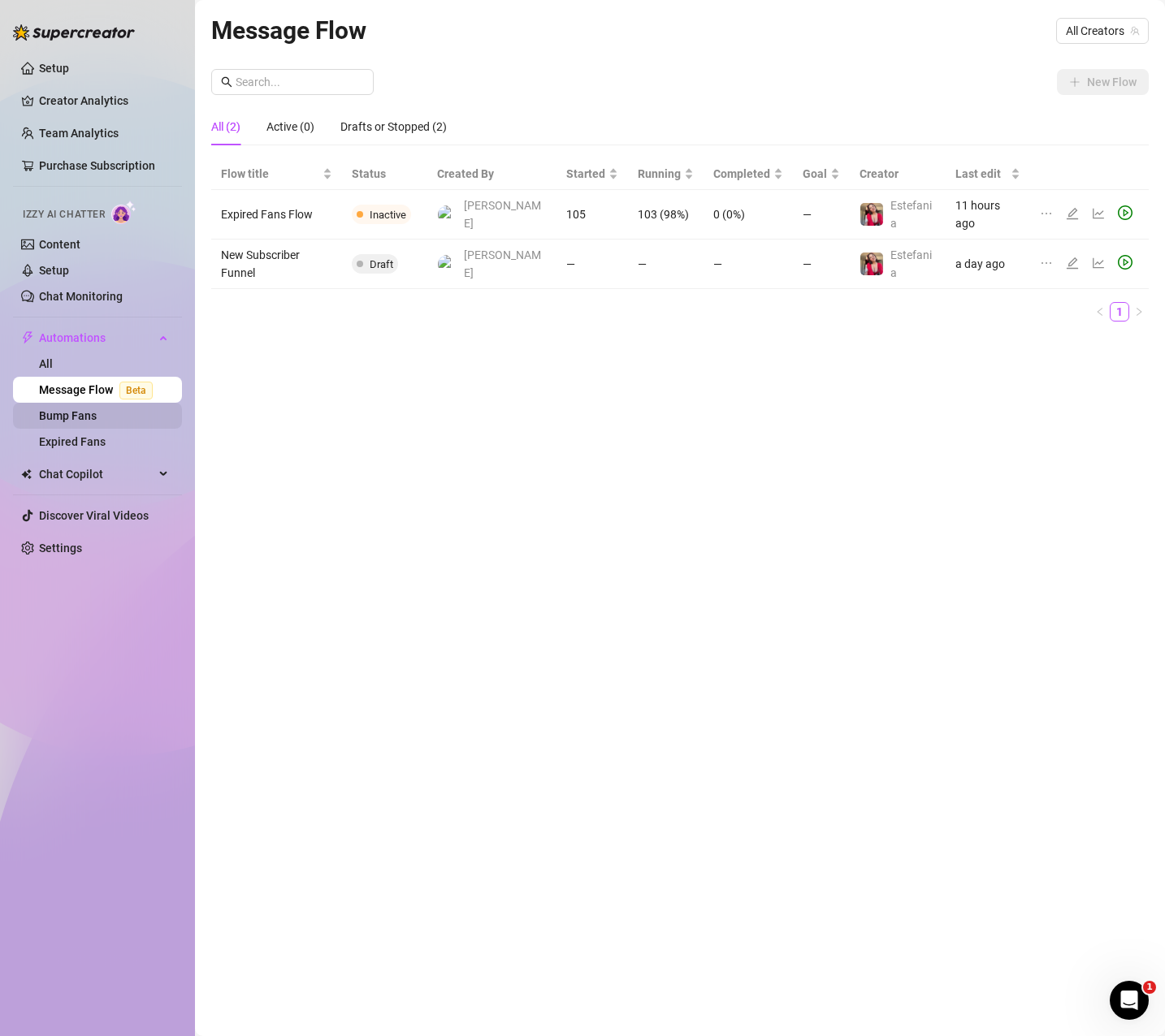
click at [73, 414] on link "Bump Fans" at bounding box center [68, 415] width 57 height 13
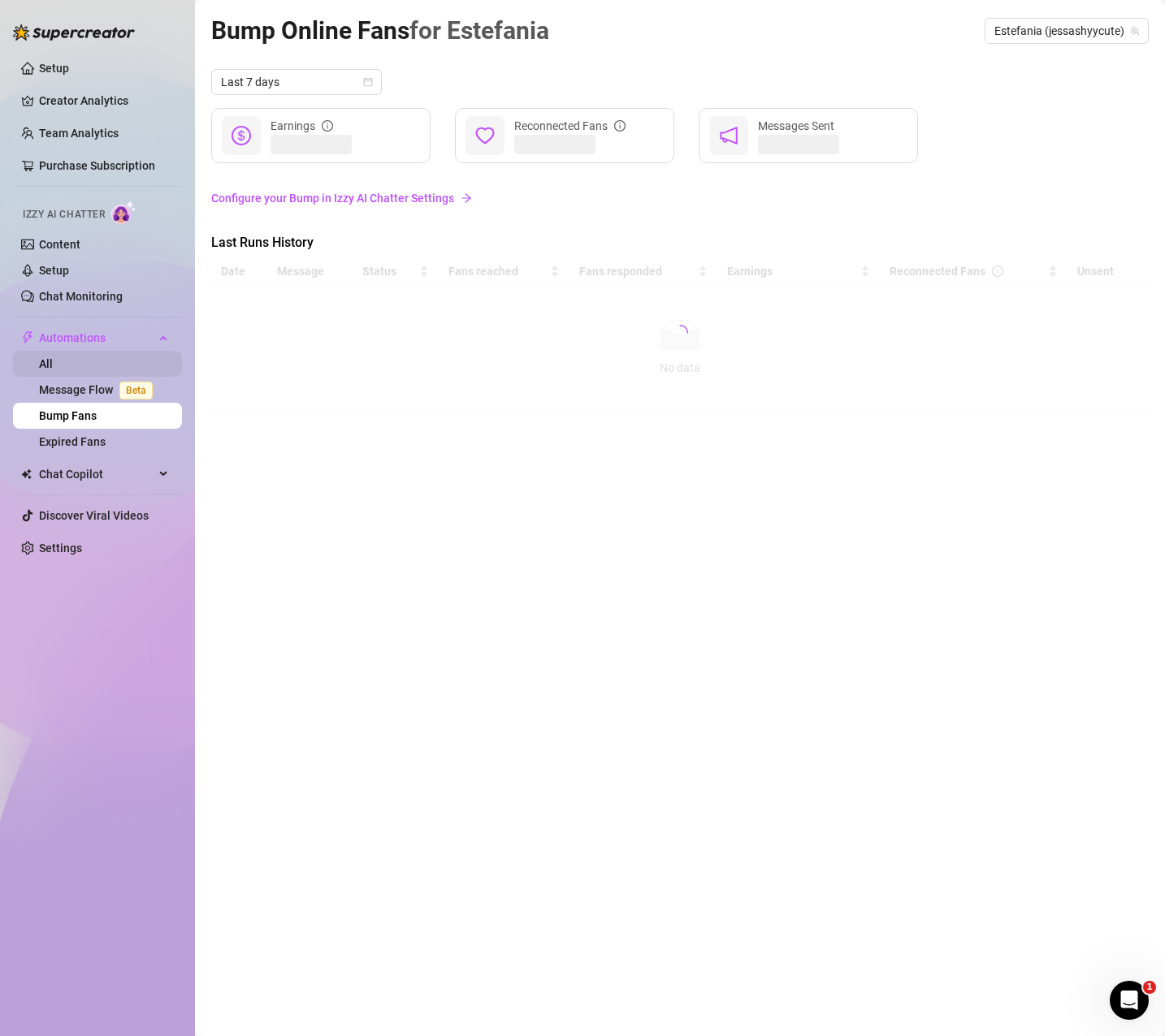
click at [46, 359] on link "All" at bounding box center [46, 363] width 14 height 13
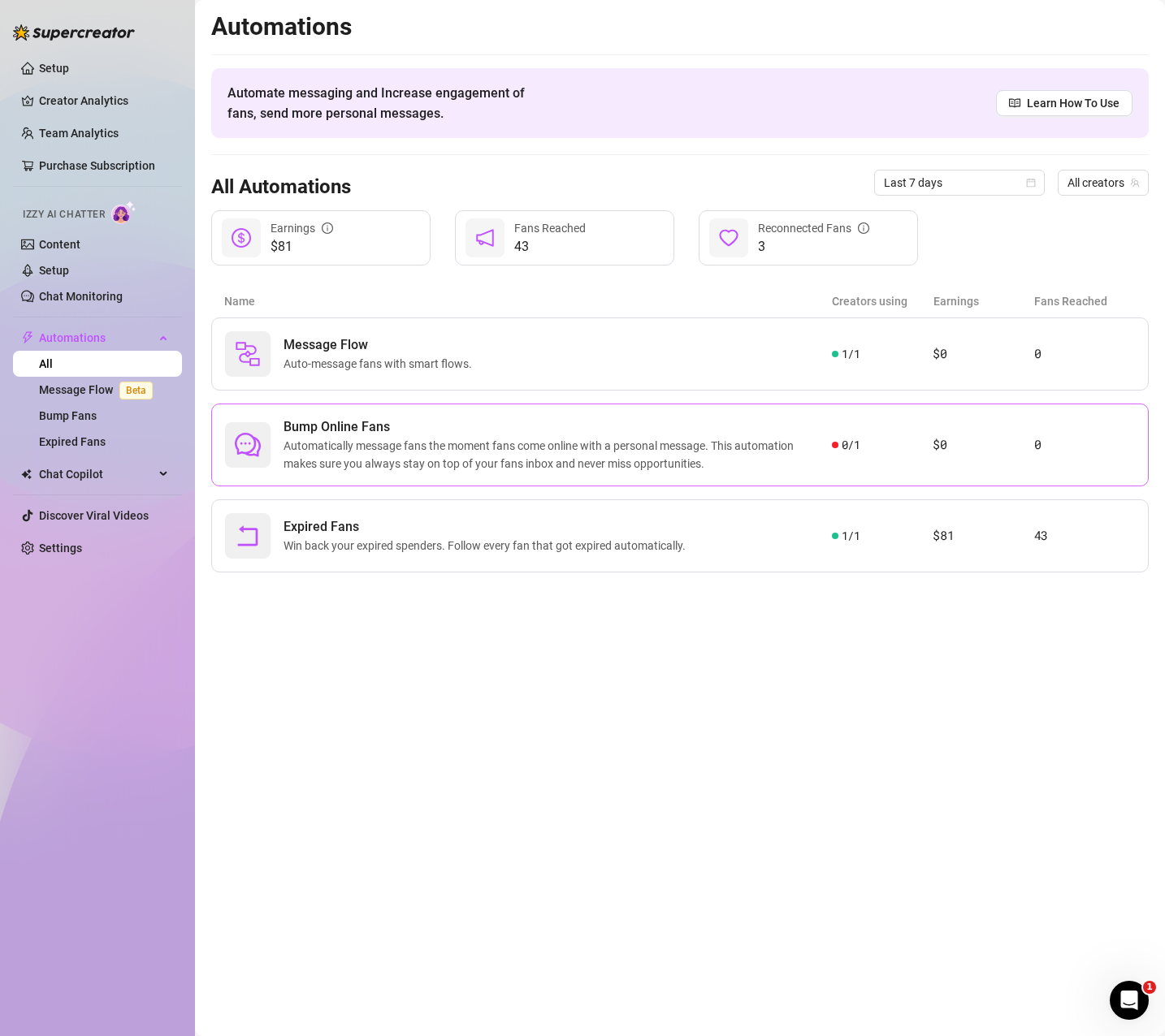
click at [579, 440] on span "Automatically message fans the moment fans come online with a personal message.…" at bounding box center [557, 454] width 548 height 36
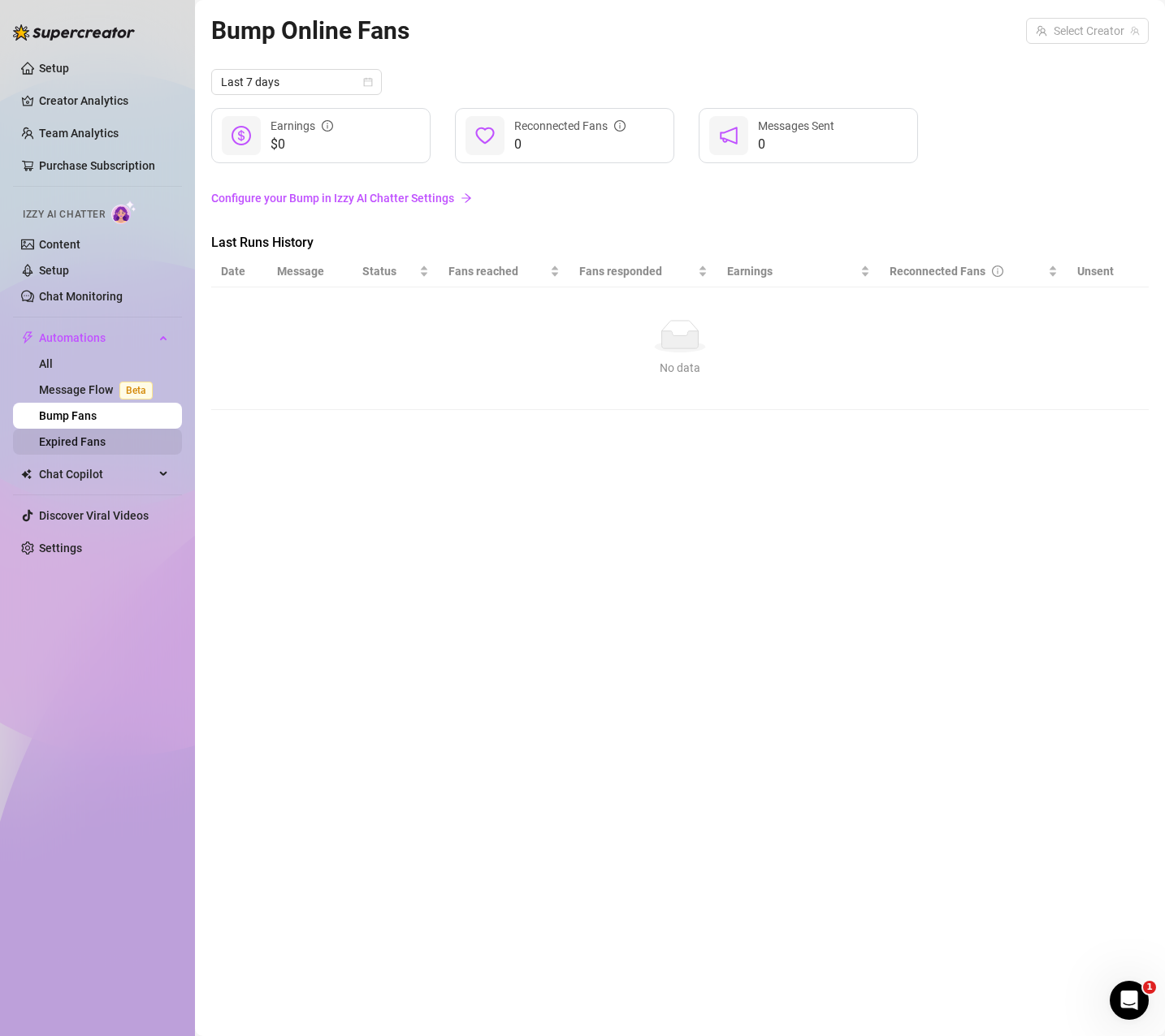
click at [86, 445] on link "Expired Fans" at bounding box center [72, 441] width 67 height 13
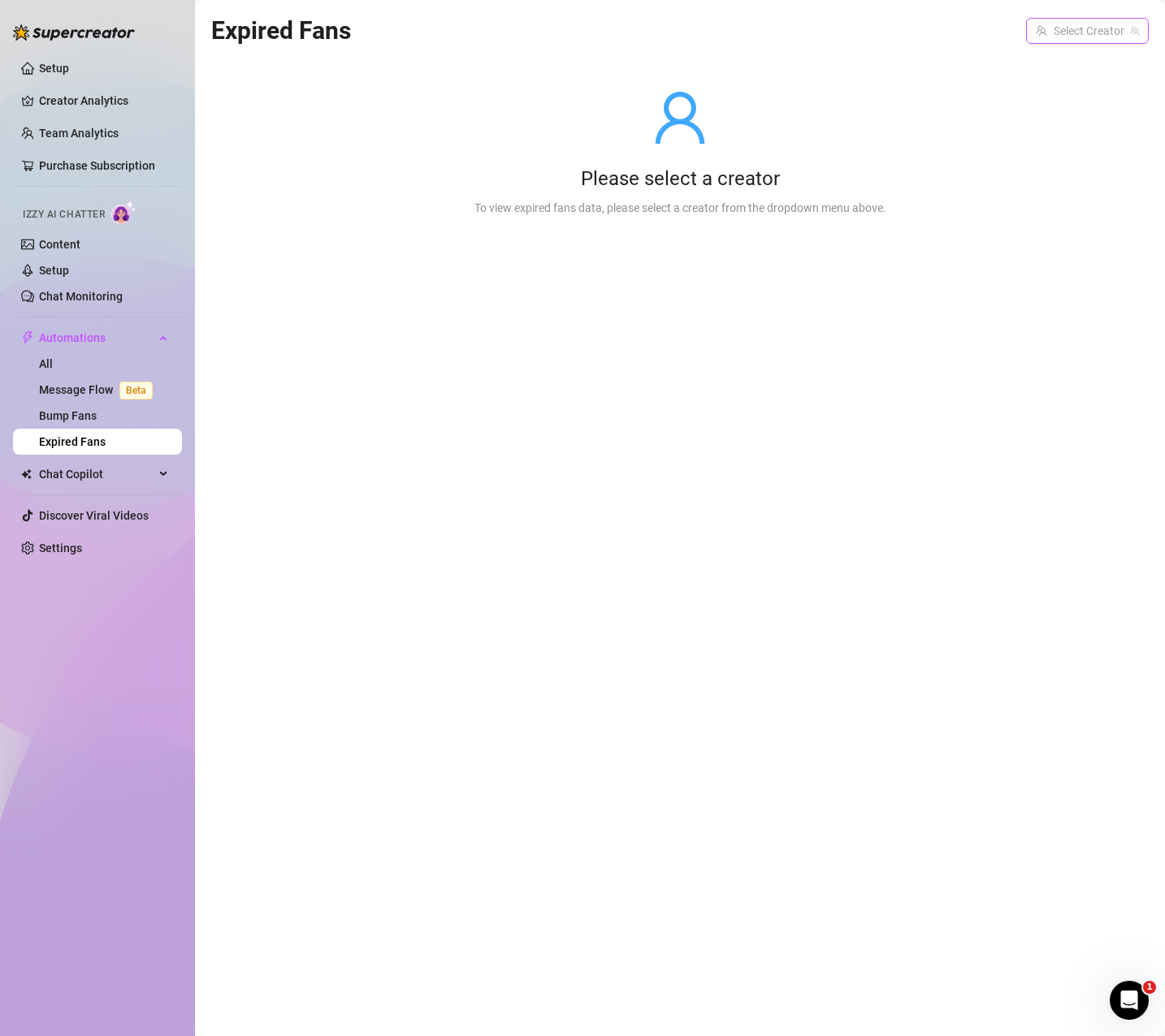
click at [1053, 32] on input "search" at bounding box center [1080, 31] width 89 height 24
click at [1051, 62] on div "Estefania ( jessashyycute )" at bounding box center [1056, 64] width 160 height 19
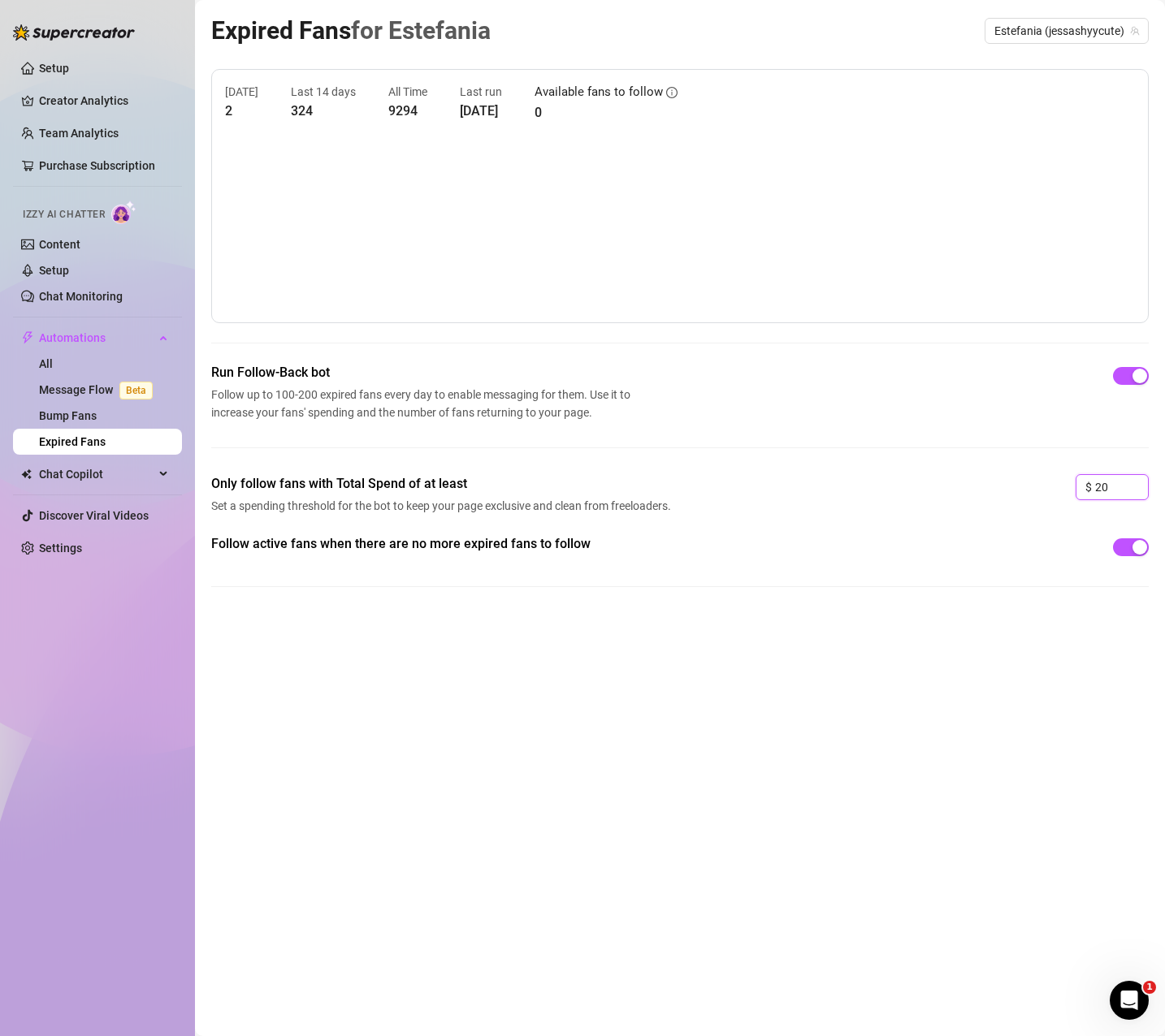
drag, startPoint x: 1123, startPoint y: 485, endPoint x: 1064, endPoint y: 485, distance: 59.0
click at [1064, 485] on div "Only follow fans with Total Spend of at least Set a spending threshold for the …" at bounding box center [679, 504] width 937 height 60
click at [844, 593] on div "Follow active fans when there are no more expired fans to follow" at bounding box center [679, 573] width 937 height 79
click at [63, 245] on link "Content" at bounding box center [60, 244] width 42 height 13
